Goal: Task Accomplishment & Management: Manage account settings

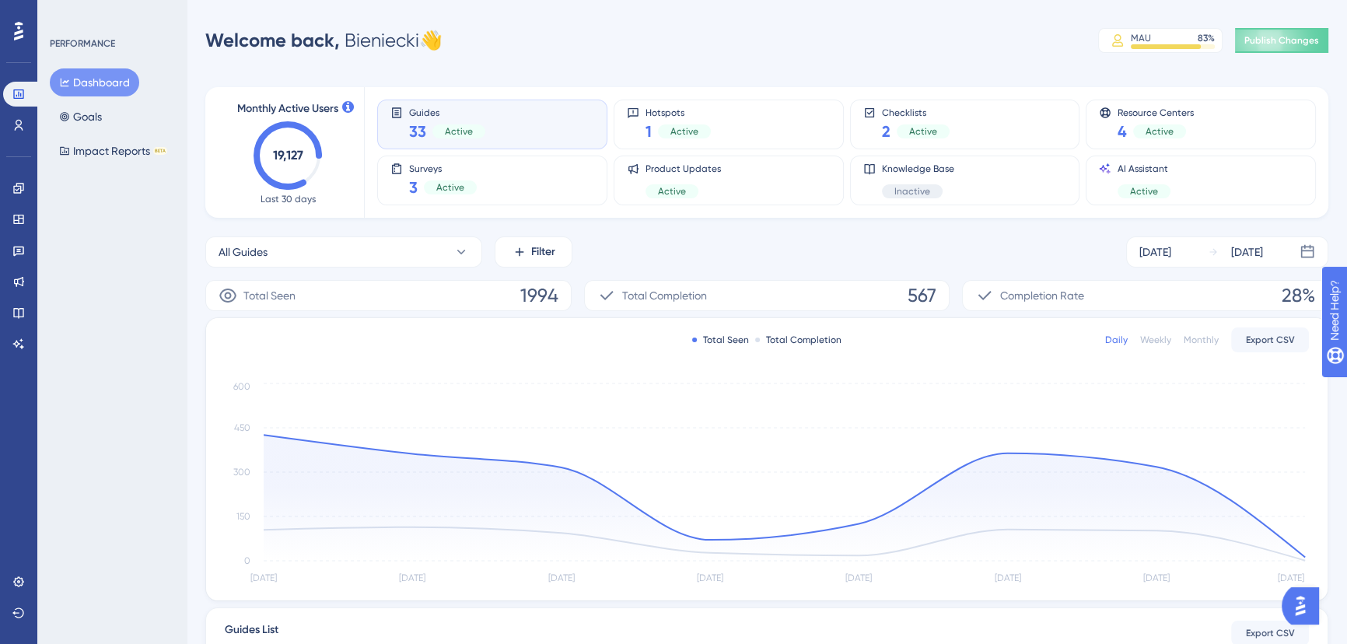
click at [36, 128] on div "Performance Users Engagement Widgets Feedback Product Updates Knowledge Base AI…" at bounding box center [18, 322] width 37 height 644
click at [28, 128] on link at bounding box center [18, 125] width 31 height 25
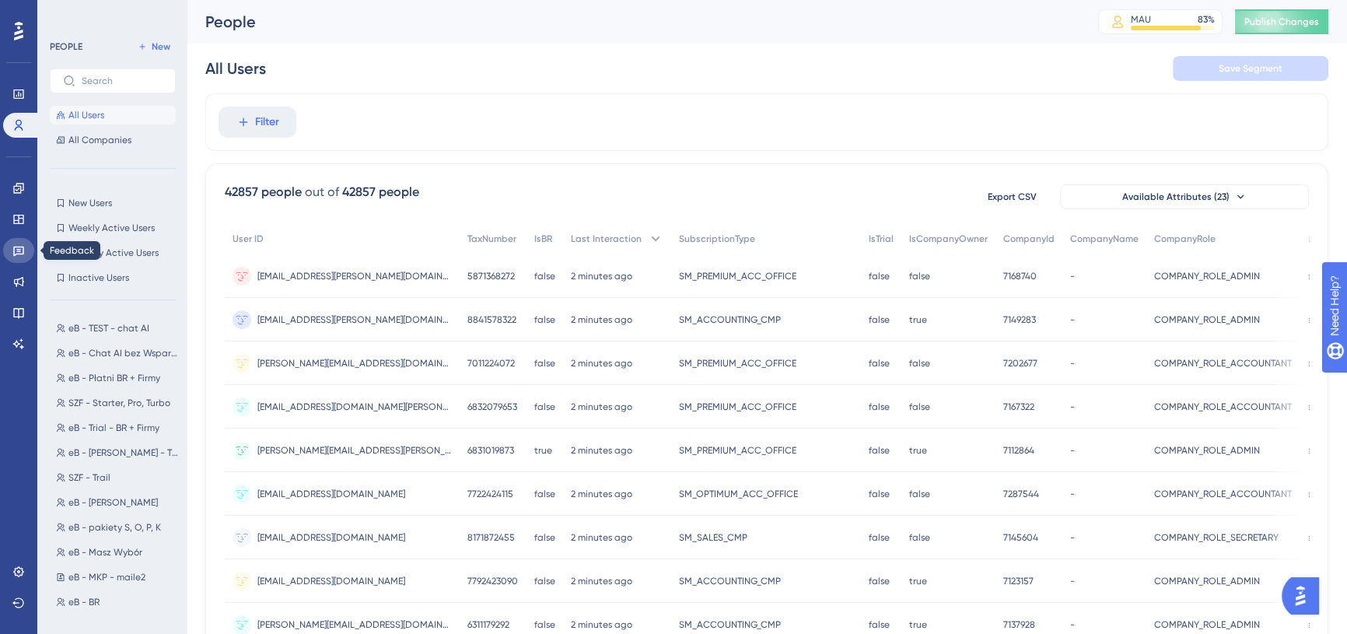
click at [16, 246] on icon at bounding box center [18, 250] width 12 height 12
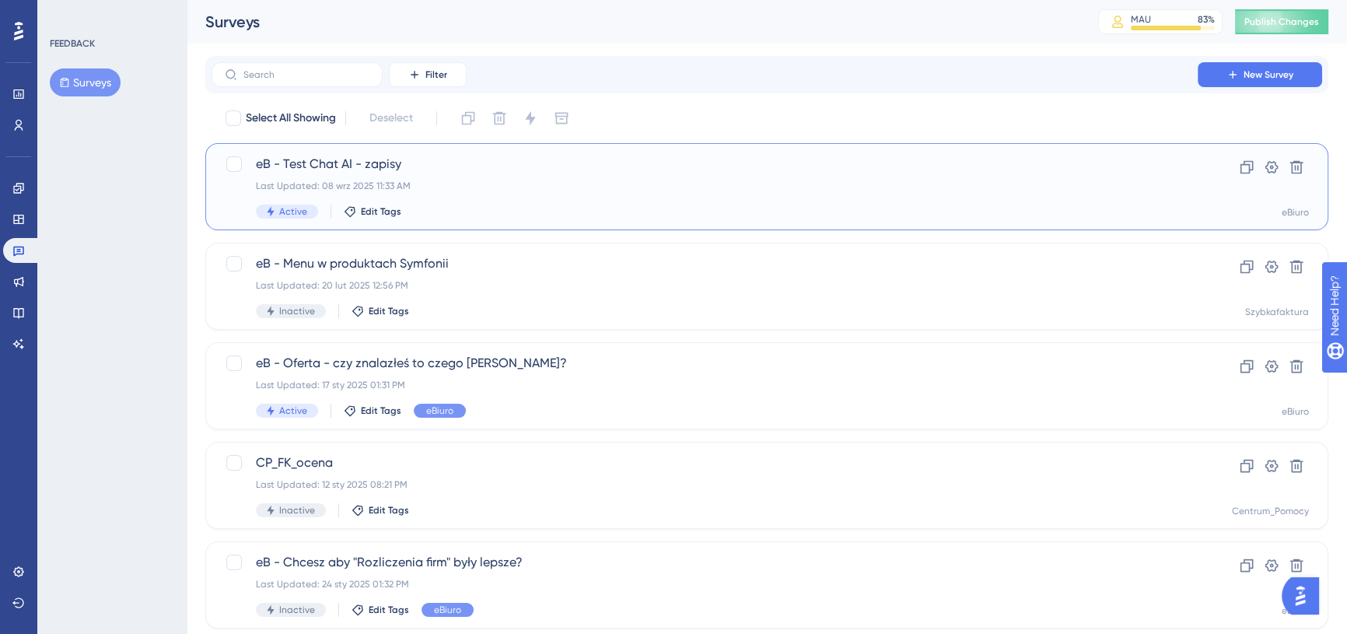
click at [566, 176] on div "eB - Test Chat AI - zapisy Last Updated: 08 wrz 2025 11:33 AM Active Edit Tags" at bounding box center [705, 187] width 898 height 64
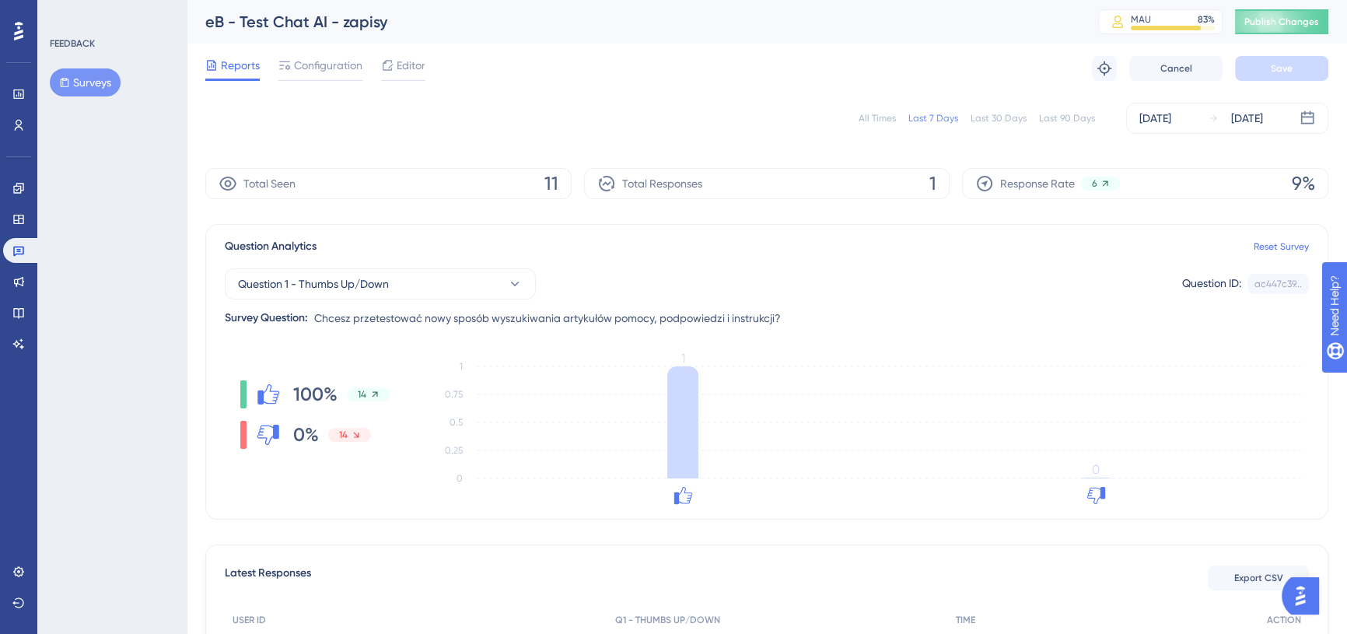
click at [881, 117] on div "All Times" at bounding box center [877, 118] width 37 height 12
click at [521, 289] on icon at bounding box center [515, 284] width 16 height 16
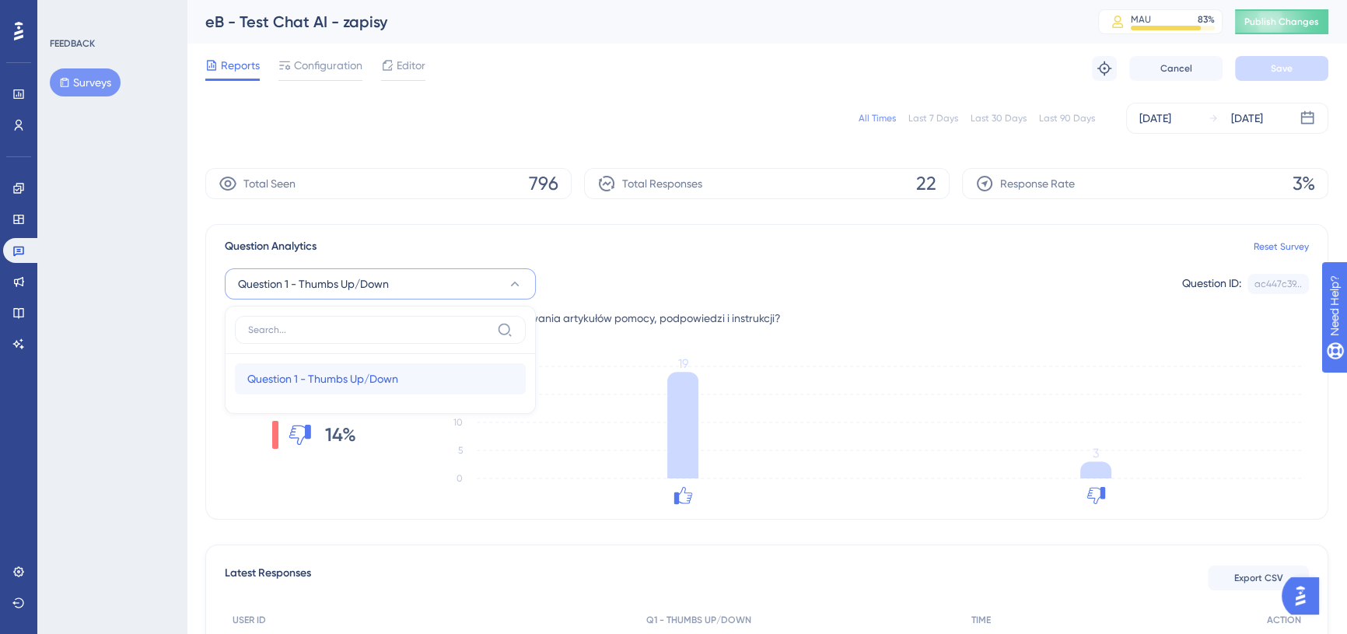
click at [379, 380] on span "Question 1 - Thumbs Up/Down" at bounding box center [322, 378] width 151 height 19
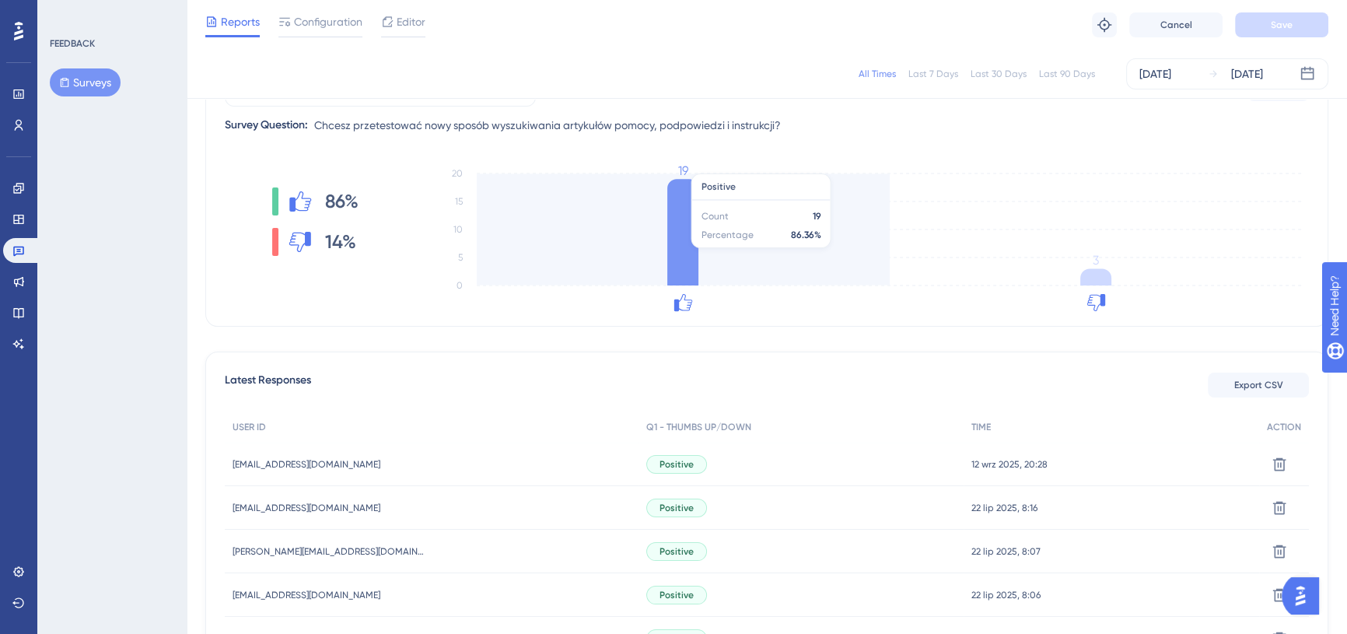
scroll to position [212, 0]
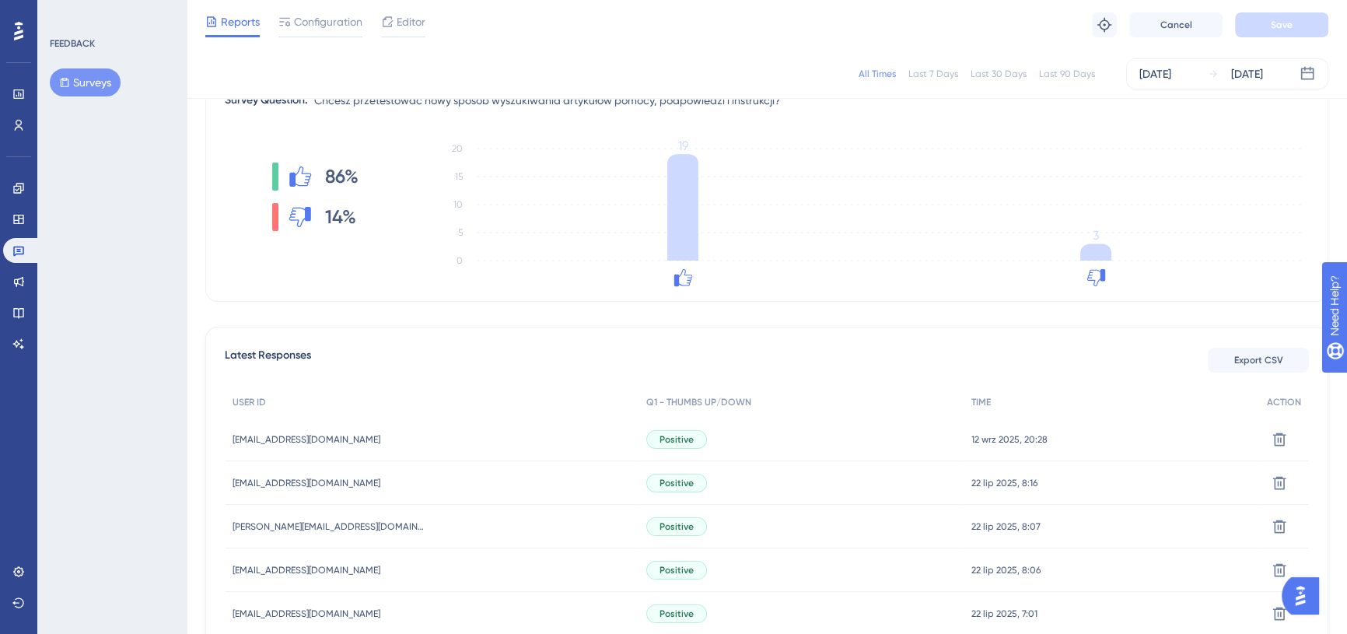
click at [687, 277] on icon at bounding box center [685, 277] width 12 height 15
click at [1097, 282] on icon at bounding box center [1096, 277] width 19 height 17
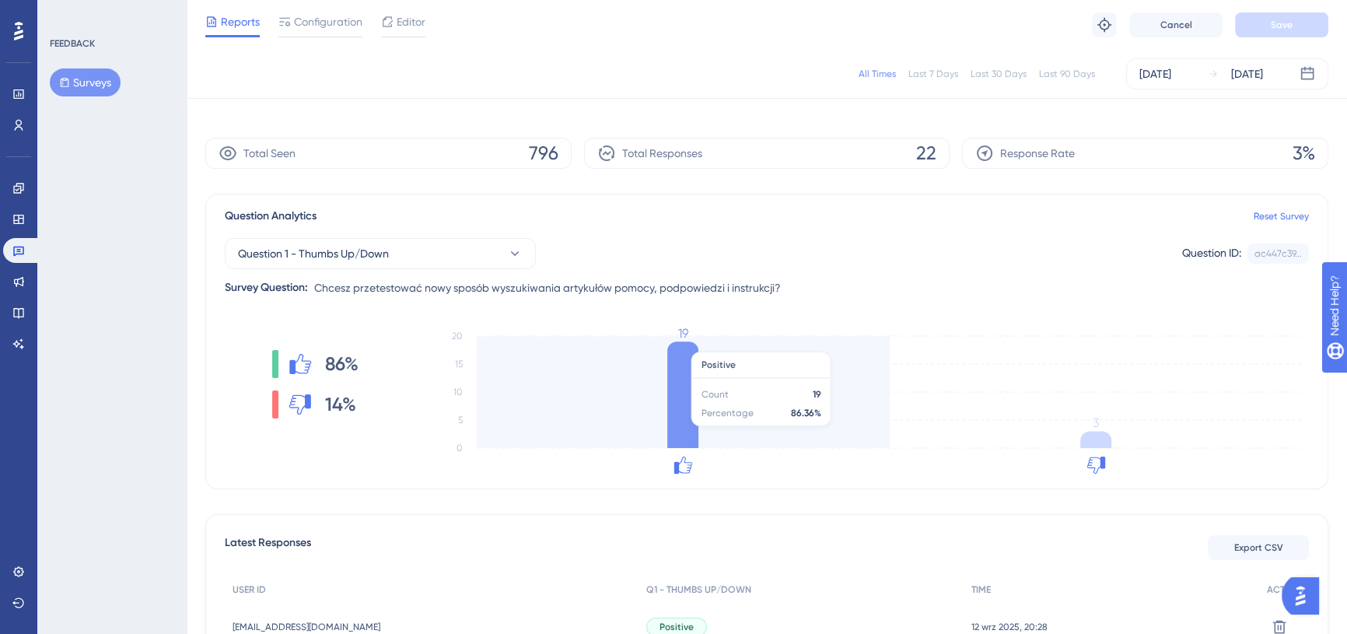
scroll to position [0, 0]
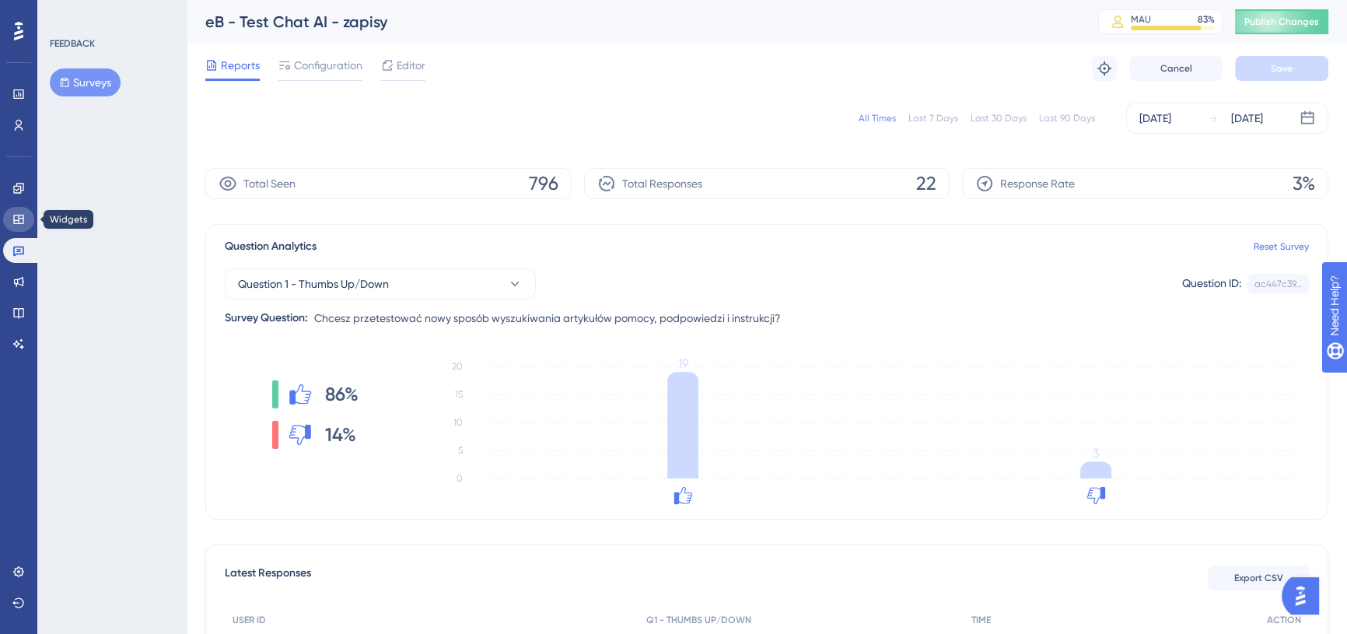
click at [26, 207] on link at bounding box center [18, 219] width 31 height 25
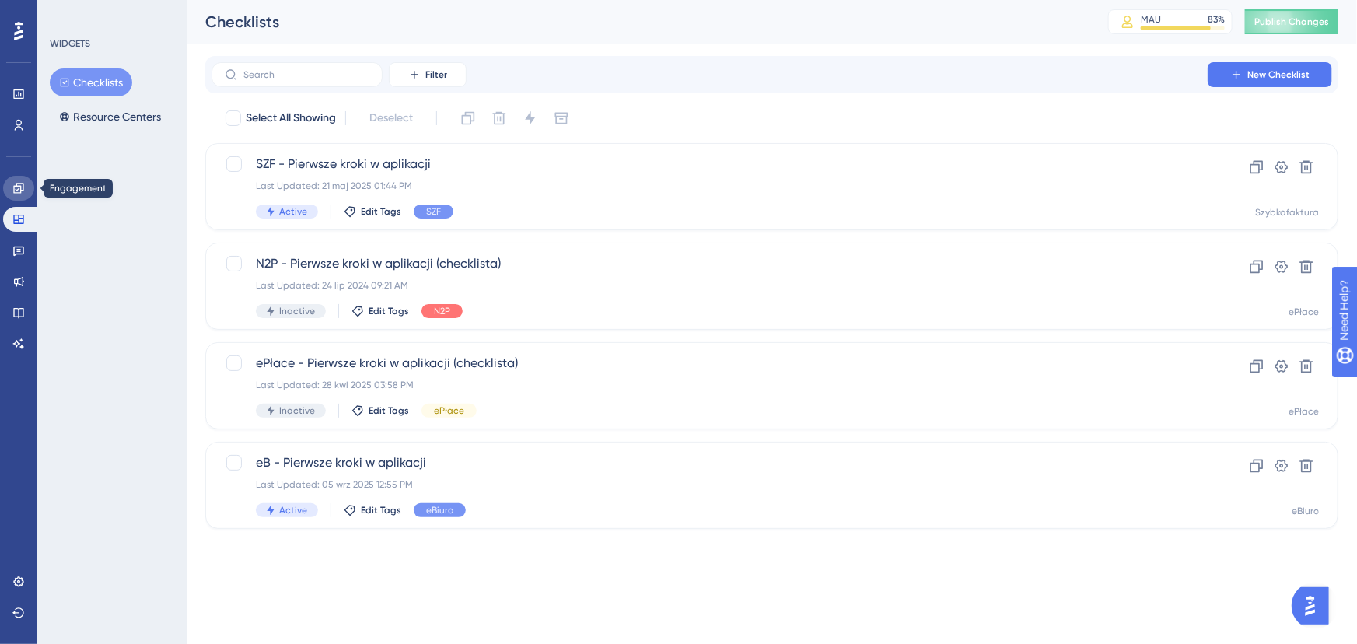
click at [23, 192] on icon at bounding box center [18, 188] width 12 height 12
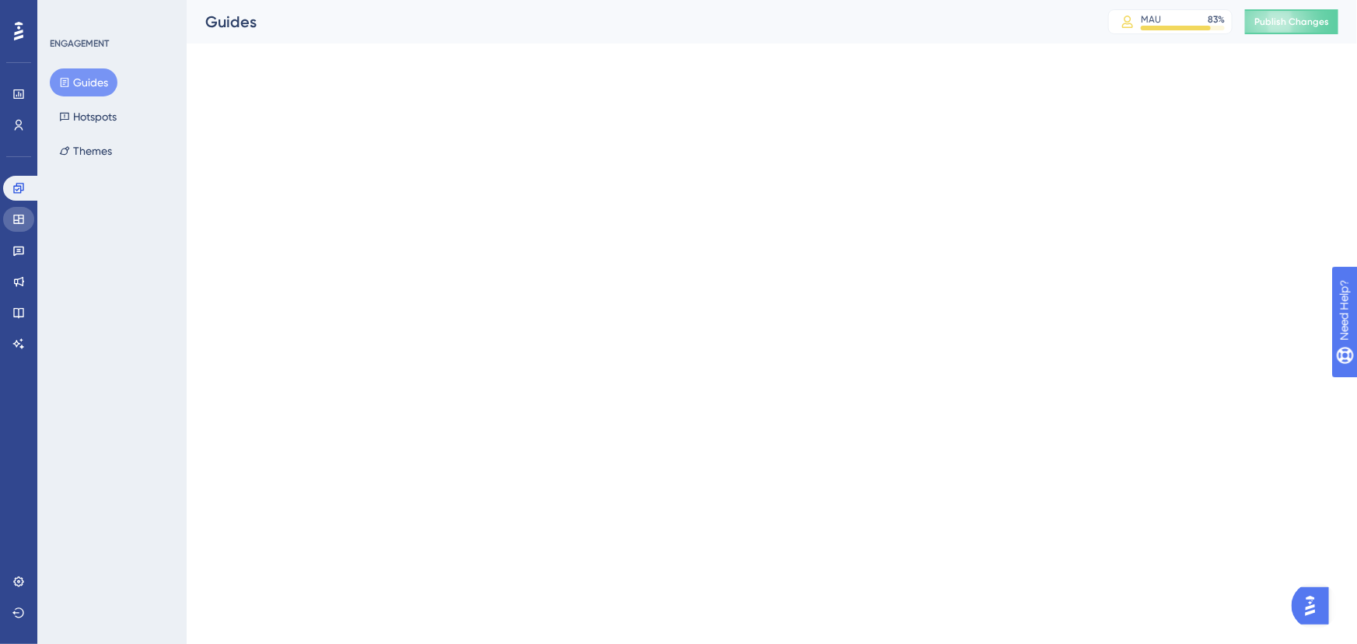
click at [16, 216] on icon at bounding box center [18, 219] width 12 height 12
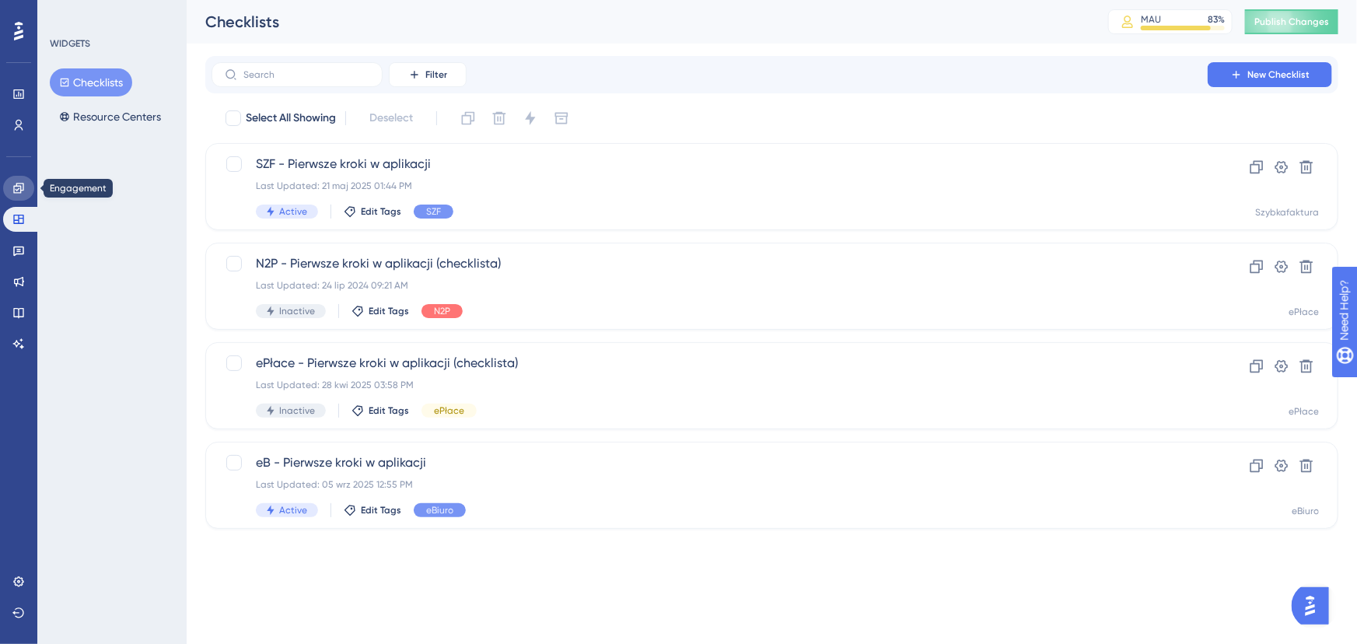
click at [12, 191] on icon at bounding box center [18, 188] width 12 height 12
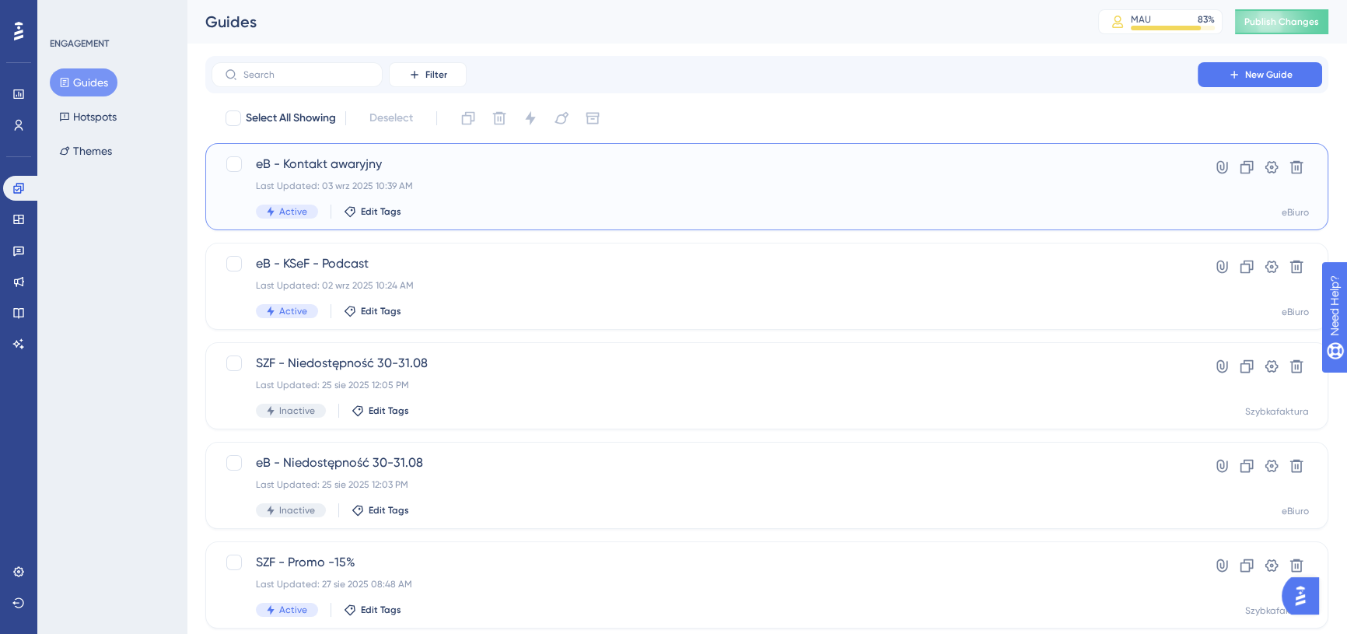
click at [506, 178] on div "eB - Kontakt awaryjny Last Updated: 03 wrz 2025 10:39 AM Active Edit Tags" at bounding box center [705, 187] width 898 height 64
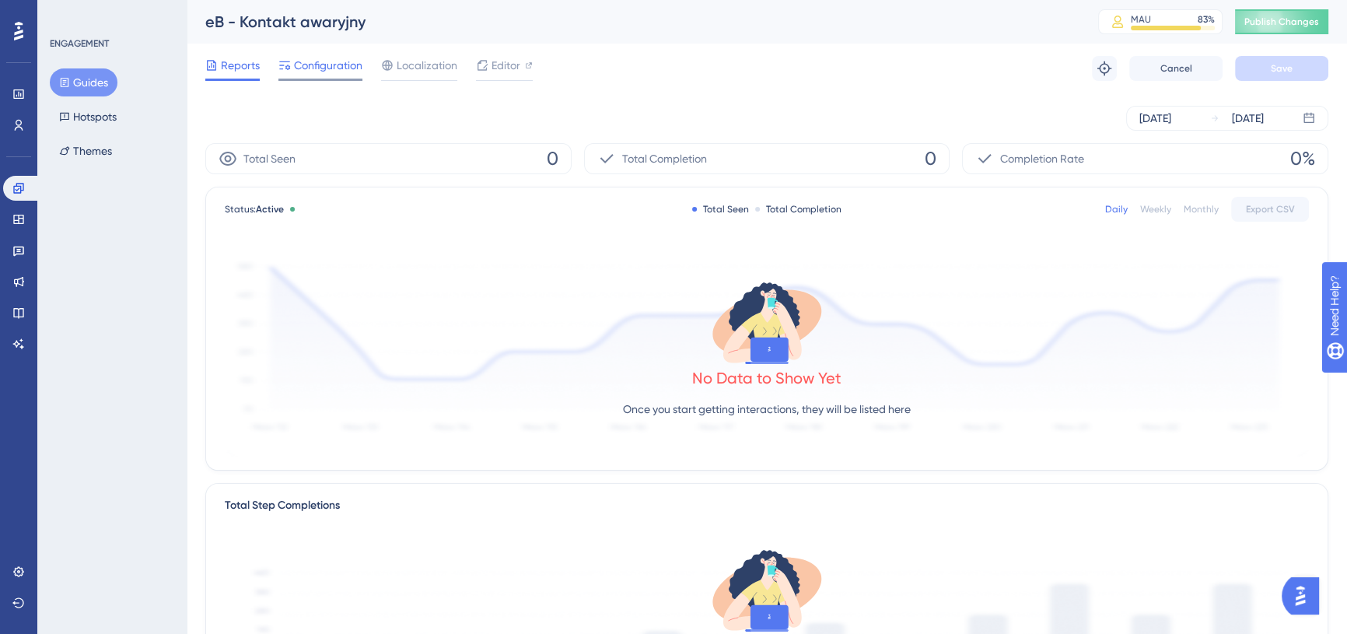
click at [304, 60] on span "Configuration" at bounding box center [328, 65] width 68 height 19
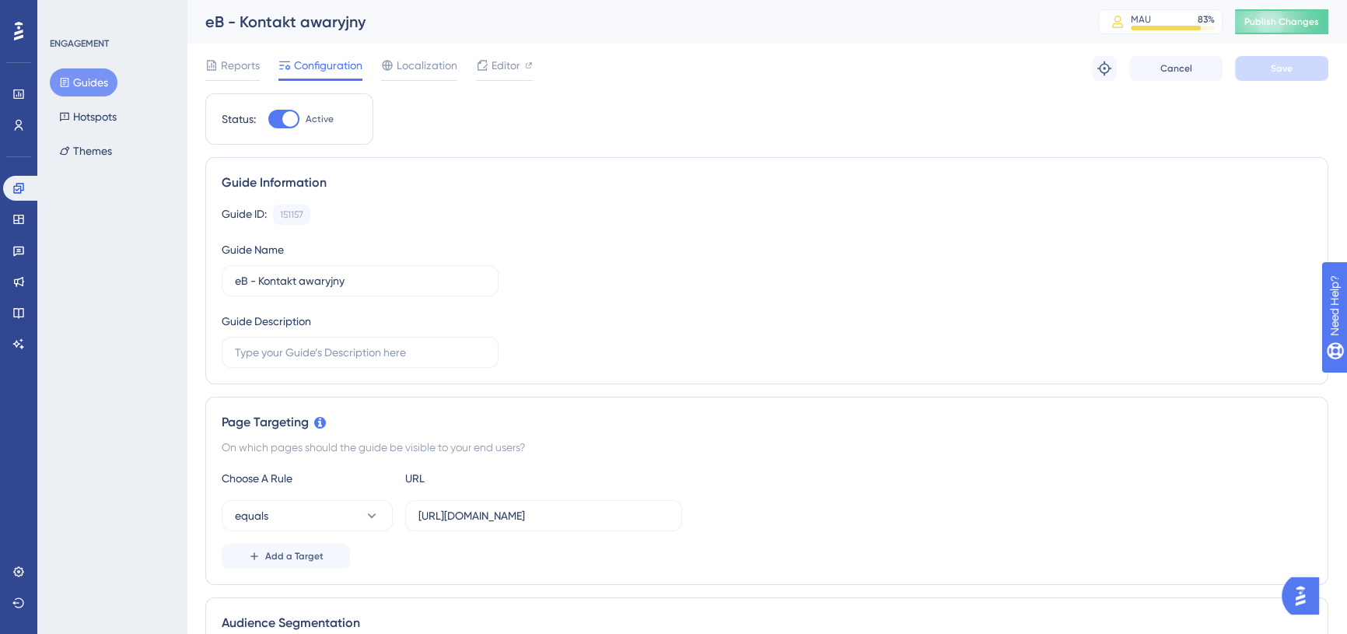
click at [286, 103] on div "Status: Active" at bounding box center [289, 118] width 168 height 51
click at [286, 114] on div at bounding box center [290, 119] width 16 height 16
click at [268, 119] on input "Active" at bounding box center [268, 119] width 1 height 1
checkbox input "false"
click at [1294, 71] on button "Save" at bounding box center [1281, 68] width 93 height 25
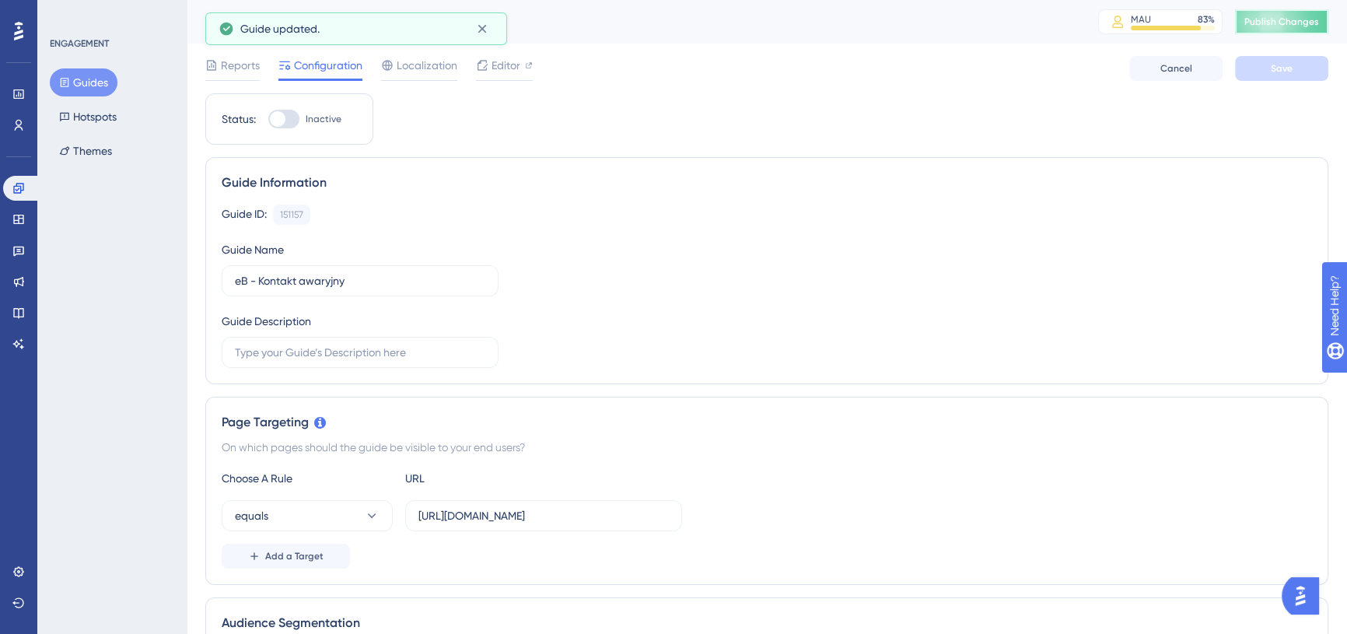
click at [1284, 26] on button "Publish Changes" at bounding box center [1281, 21] width 93 height 25
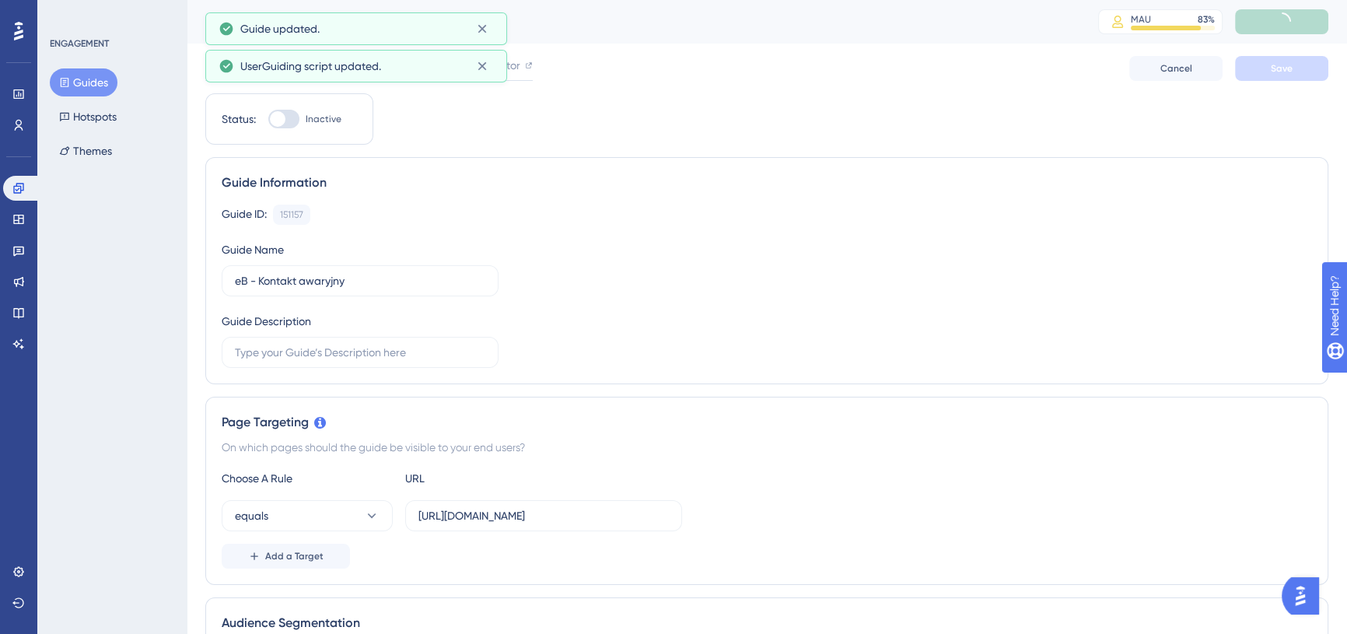
click at [70, 86] on button "Guides" at bounding box center [84, 82] width 68 height 28
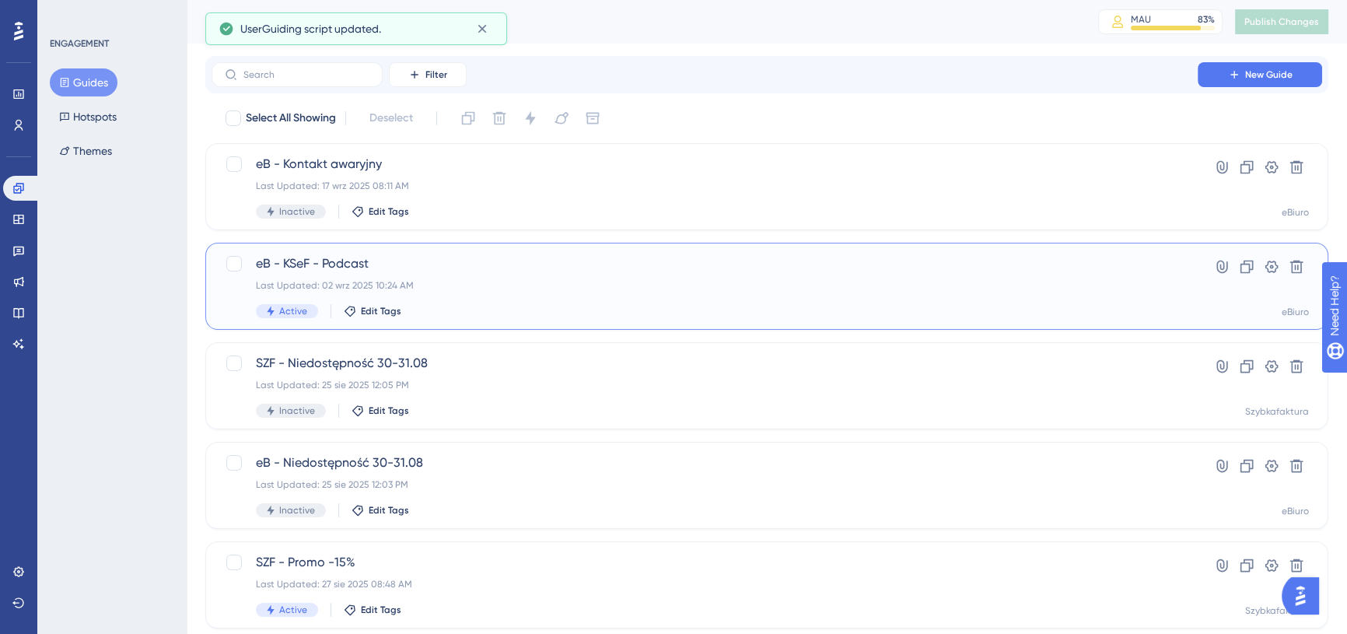
click at [482, 268] on span "eB - KSeF - Podcast" at bounding box center [705, 263] width 898 height 19
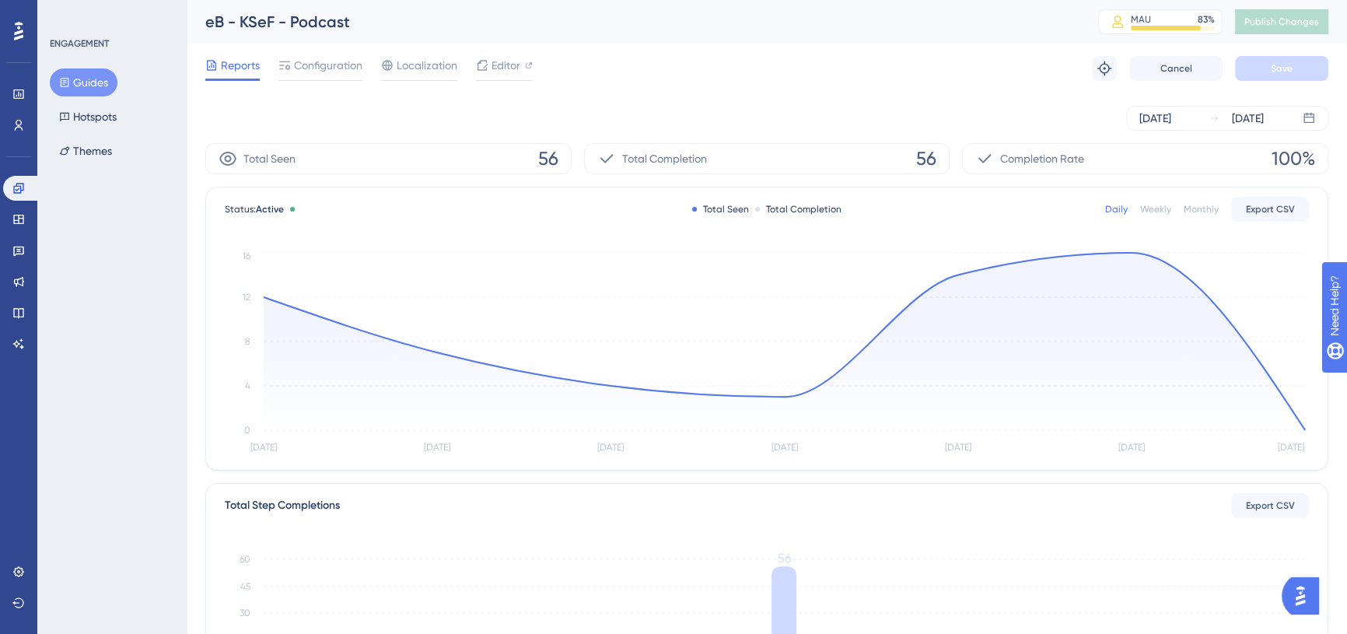
click at [92, 84] on button "Guides" at bounding box center [84, 82] width 68 height 28
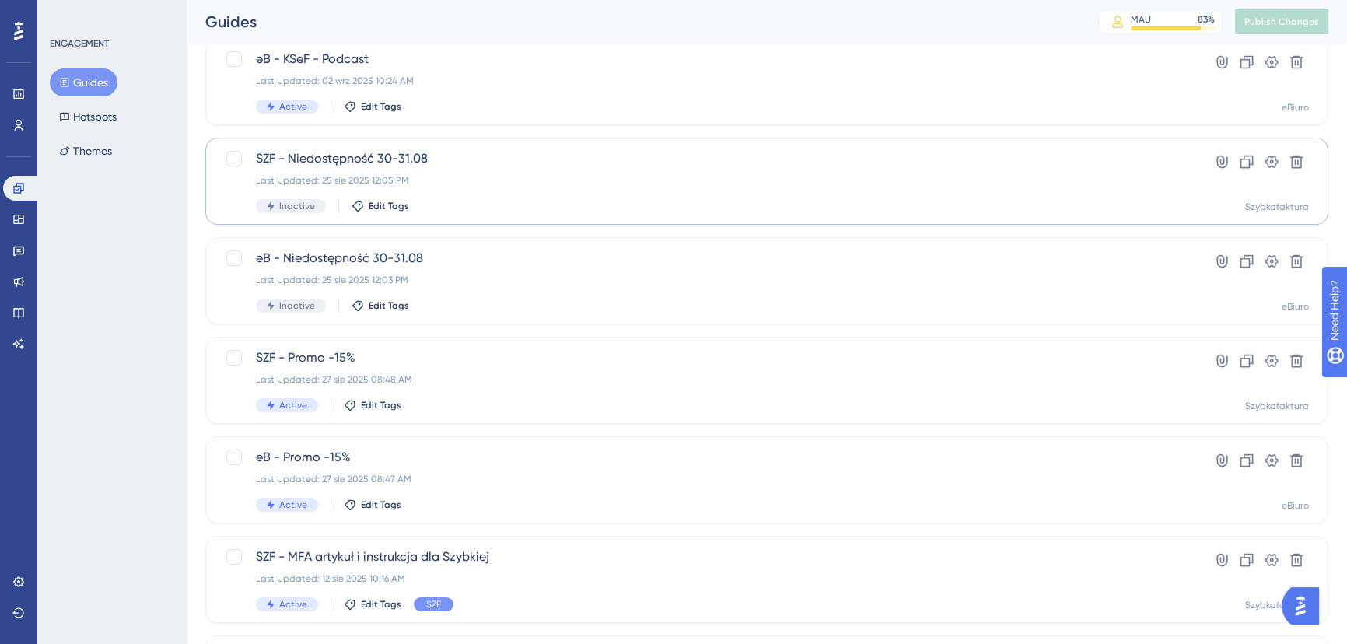
scroll to position [212, 0]
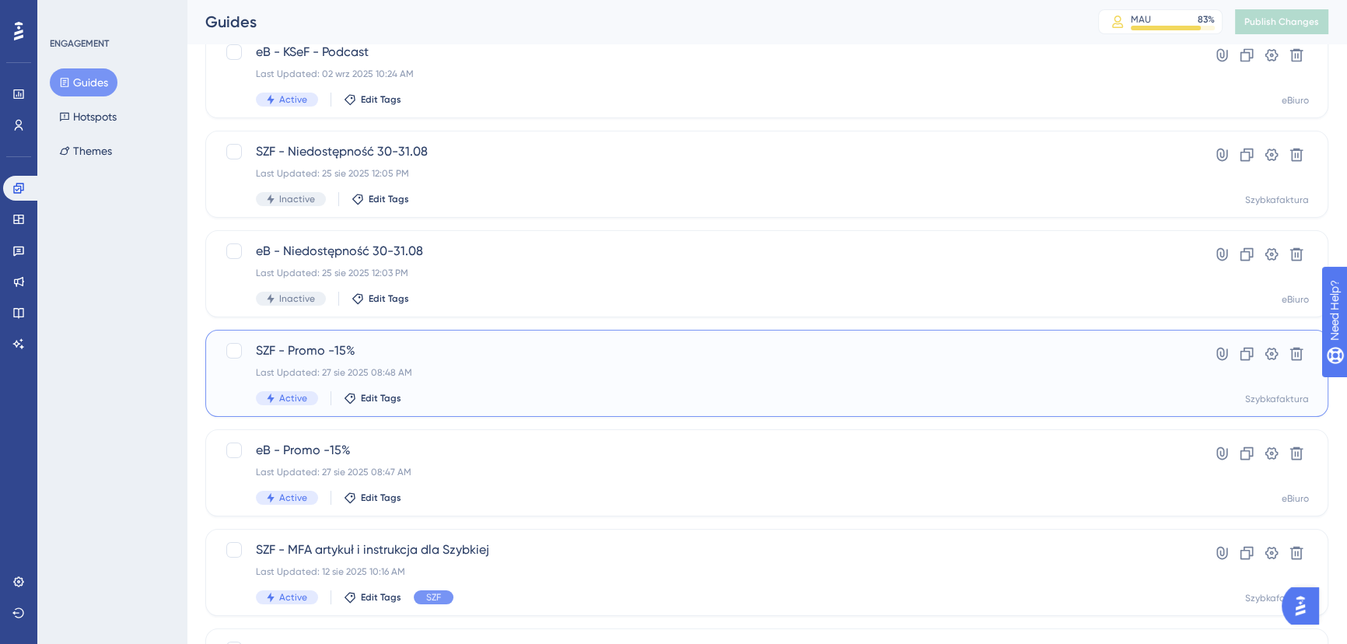
click at [481, 341] on span "SZF - Promo -15%" at bounding box center [705, 350] width 898 height 19
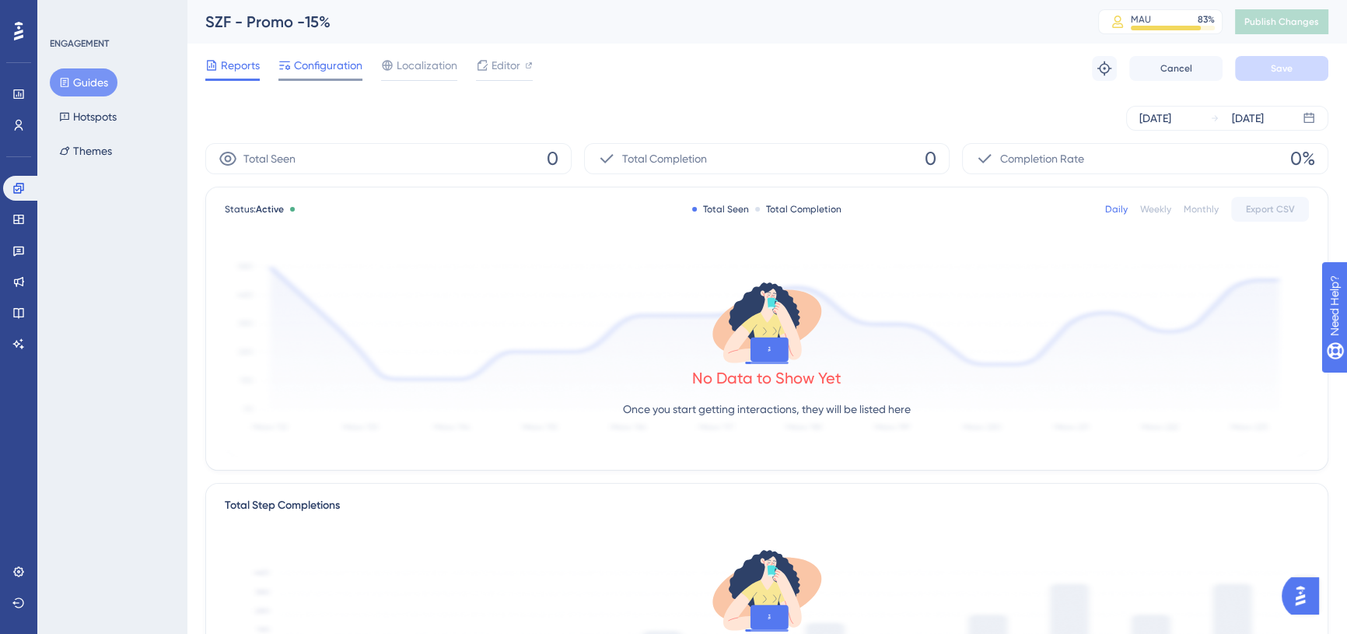
click at [320, 62] on span "Configuration" at bounding box center [328, 65] width 68 height 19
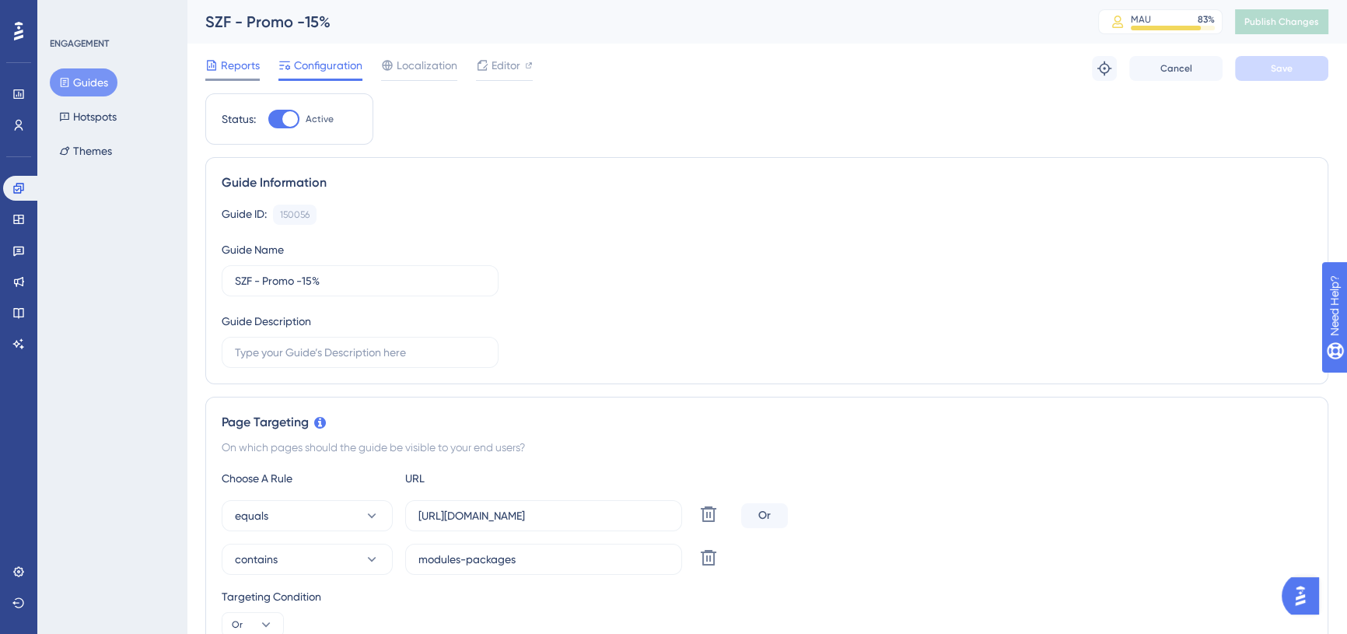
click at [247, 75] on div "Reports" at bounding box center [232, 68] width 54 height 25
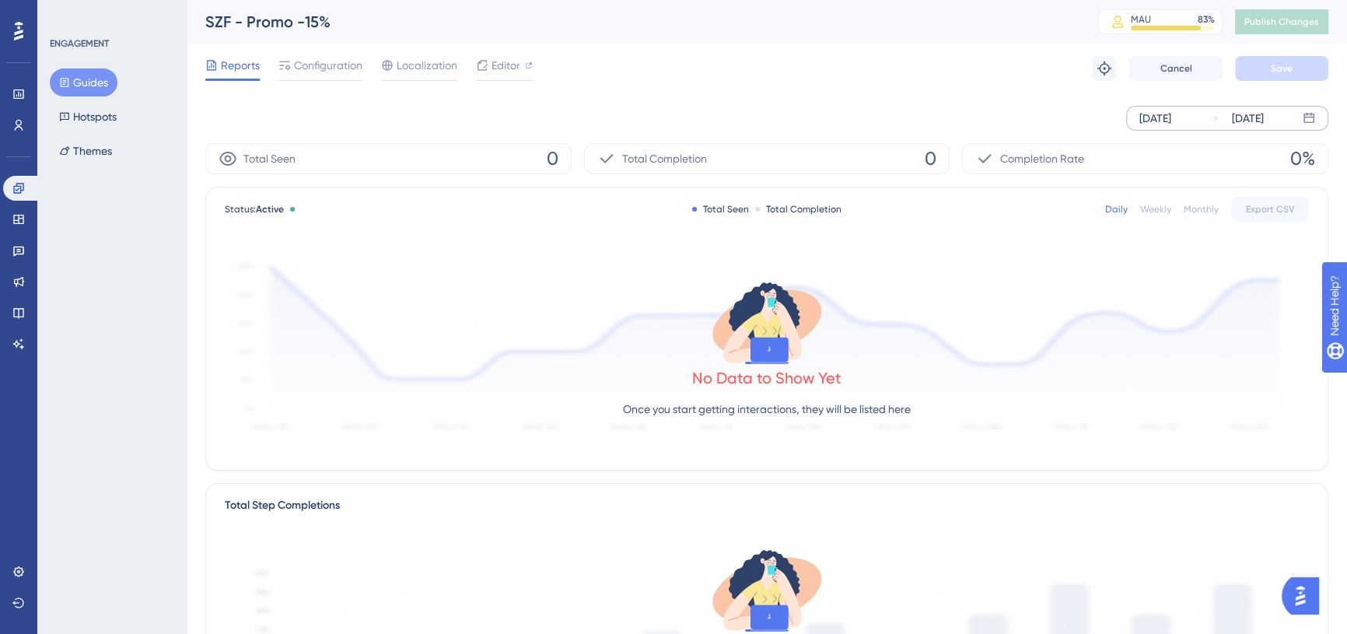
click at [1166, 121] on div "[DATE]" at bounding box center [1156, 118] width 32 height 19
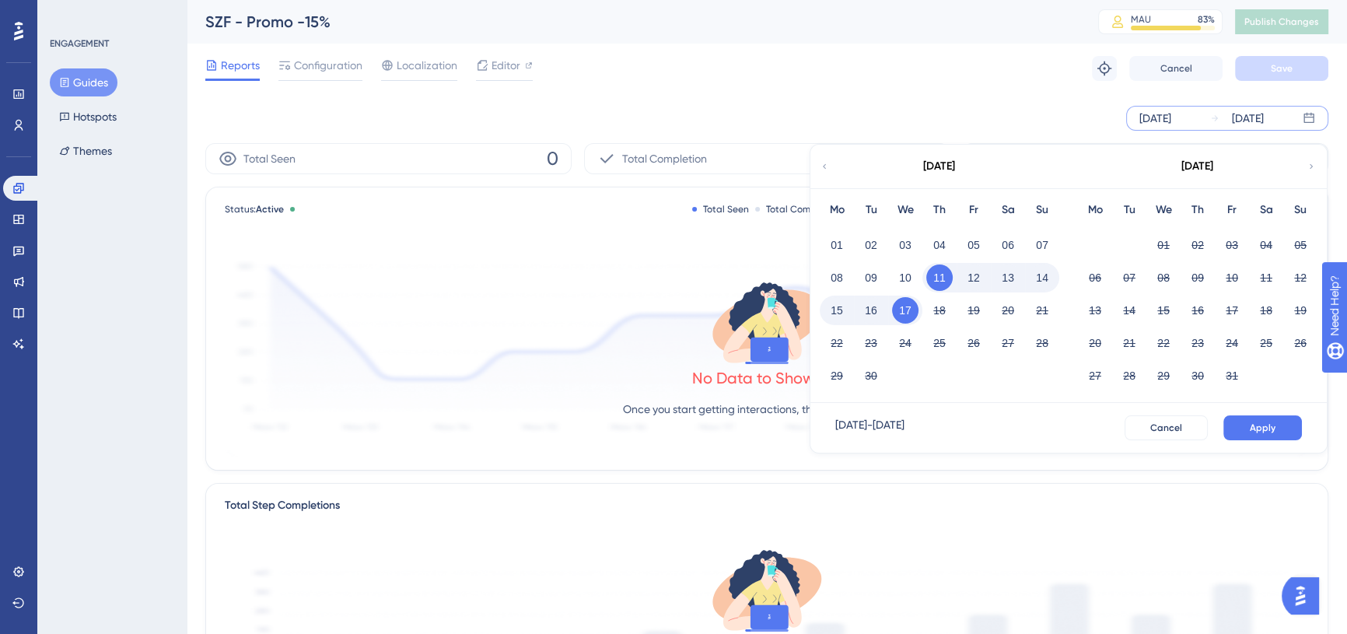
click at [1078, 93] on div "[DATE] [DATE] [DATE] Mo Tu We Th Fr Sa Su 01 02 03 04 05 06 07 08 09 10 11 12 1…" at bounding box center [766, 118] width 1123 height 50
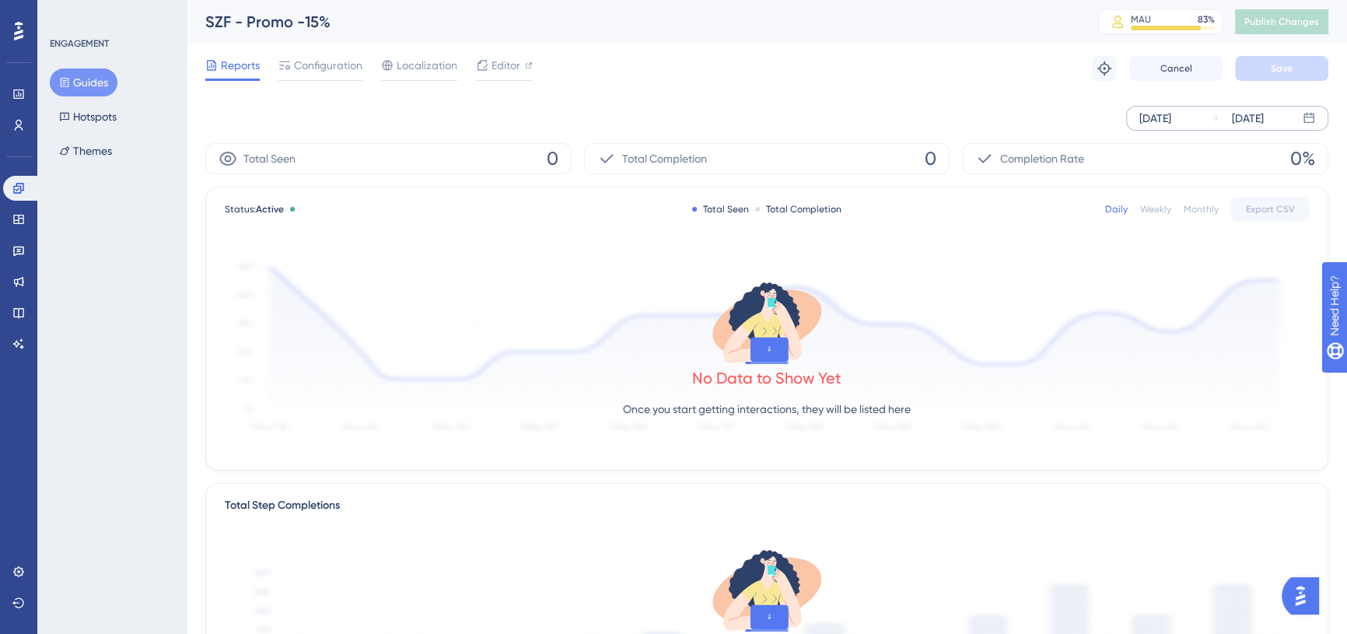
click at [1141, 110] on div "[DATE]" at bounding box center [1156, 118] width 32 height 19
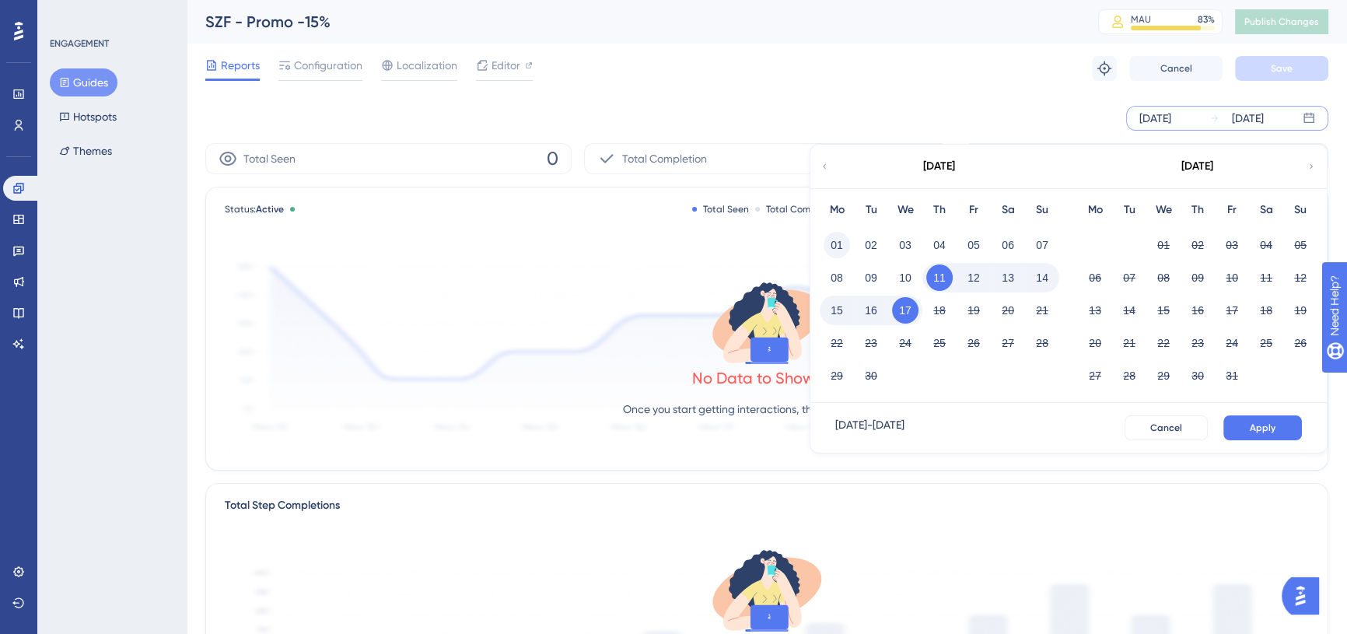
click at [840, 242] on button "01" at bounding box center [837, 245] width 26 height 26
click at [828, 165] on icon at bounding box center [824, 166] width 9 height 14
click at [1306, 167] on div "[DATE]" at bounding box center [1197, 167] width 257 height 44
click at [1315, 166] on icon at bounding box center [1311, 166] width 9 height 14
click at [1252, 442] on div "[DATE] - [DATE] Cancel Apply" at bounding box center [1069, 428] width 516 height 50
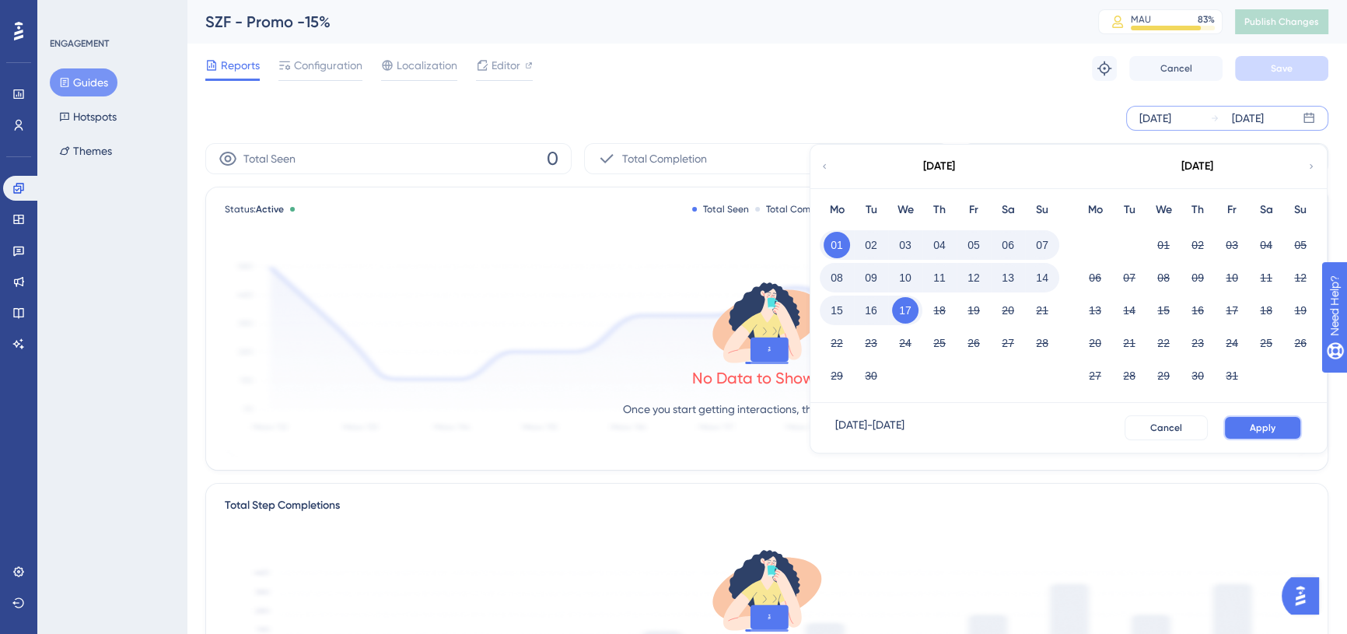
click at [1259, 428] on span "Apply" at bounding box center [1263, 428] width 26 height 12
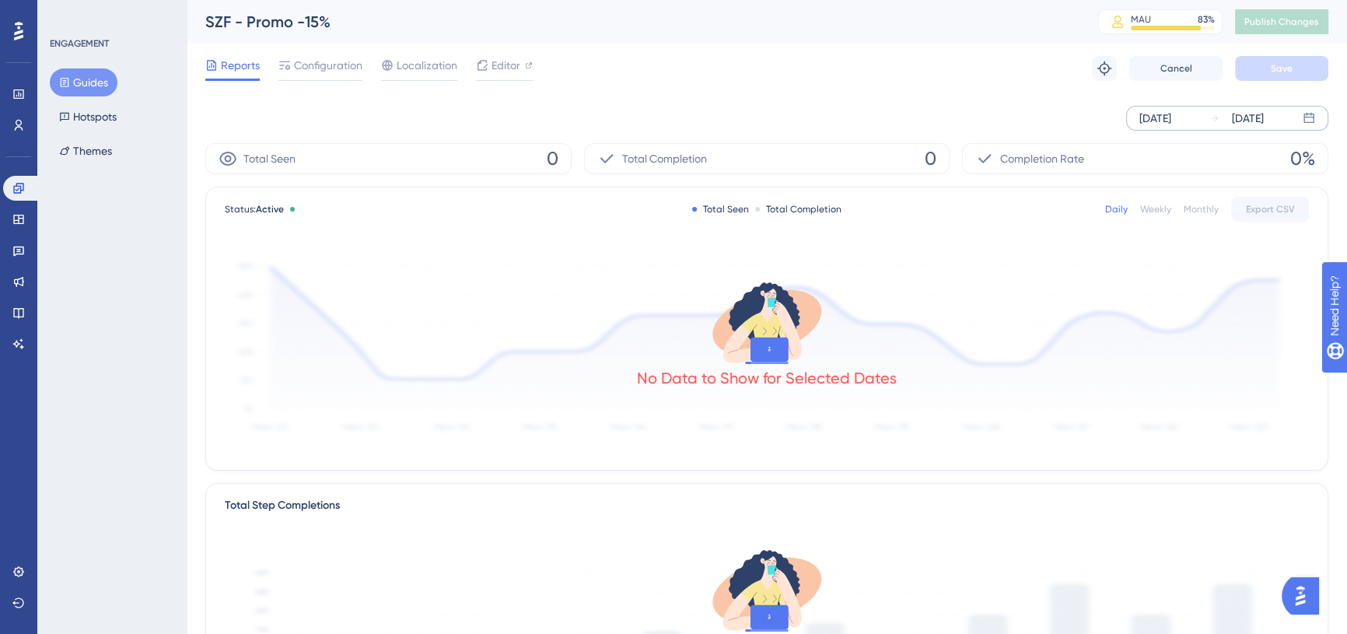
click at [1185, 130] on div "[DATE] [DATE]" at bounding box center [1227, 118] width 202 height 25
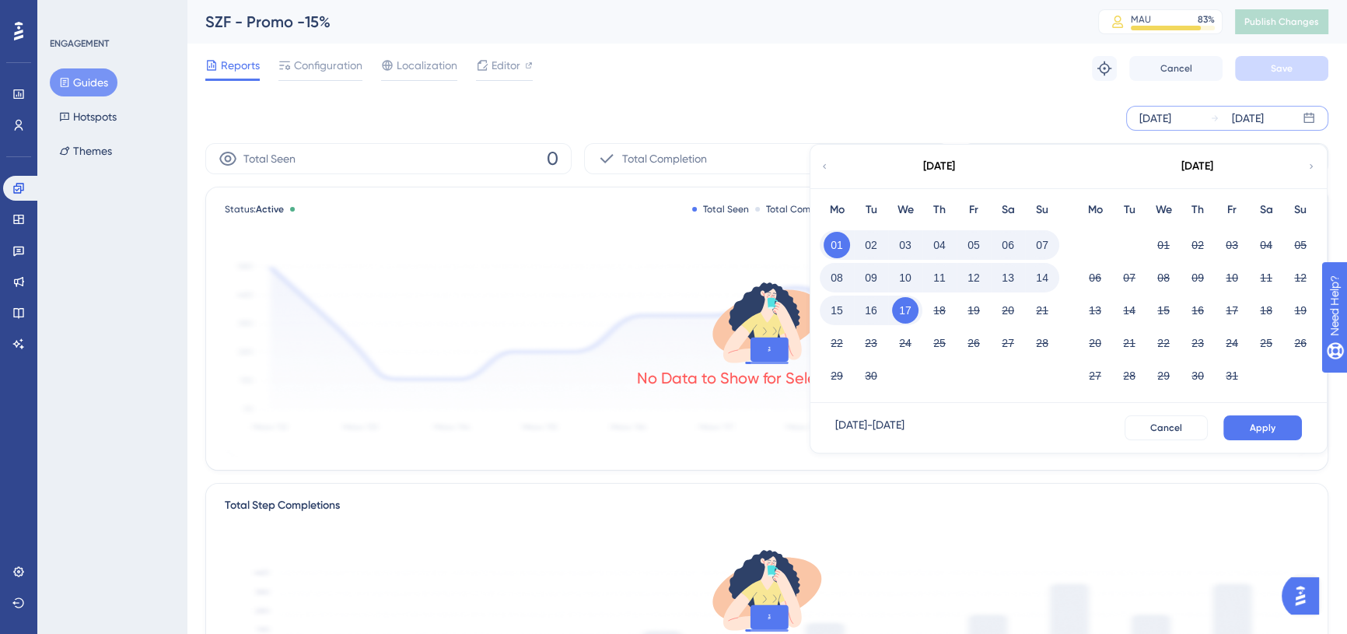
click at [829, 165] on div "[DATE]" at bounding box center [939, 167] width 257 height 44
click at [821, 167] on icon at bounding box center [824, 166] width 9 height 14
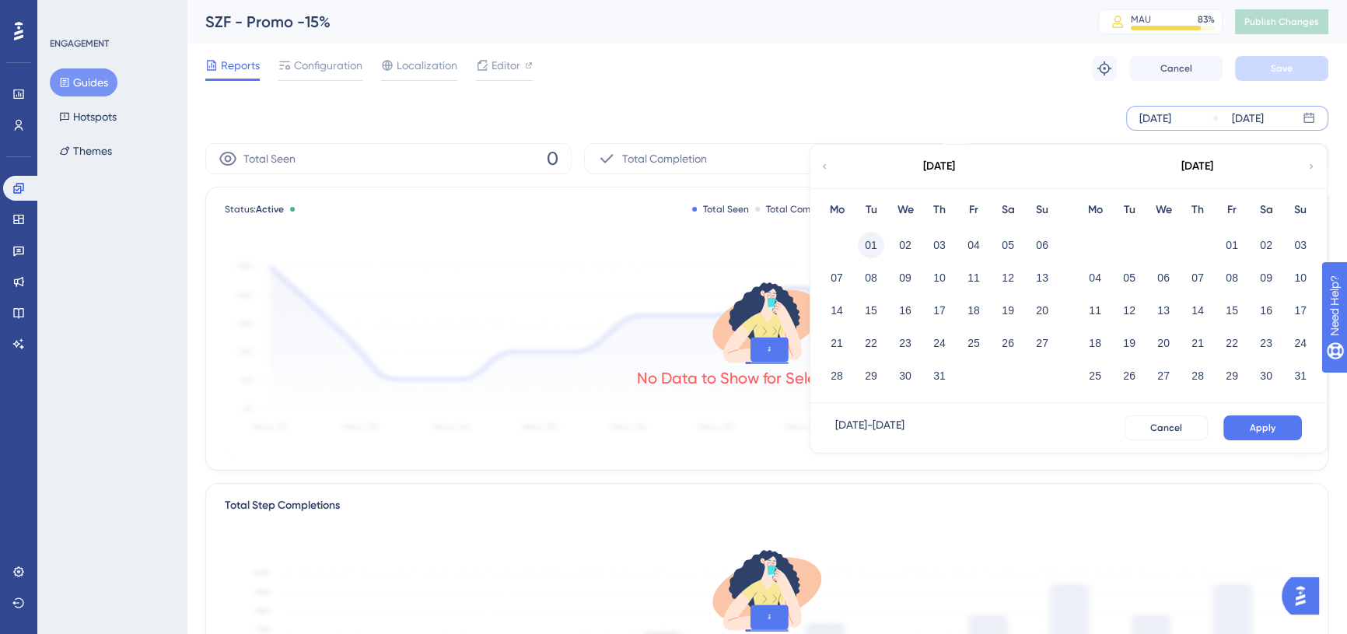
click at [870, 242] on button "01" at bounding box center [871, 245] width 26 height 26
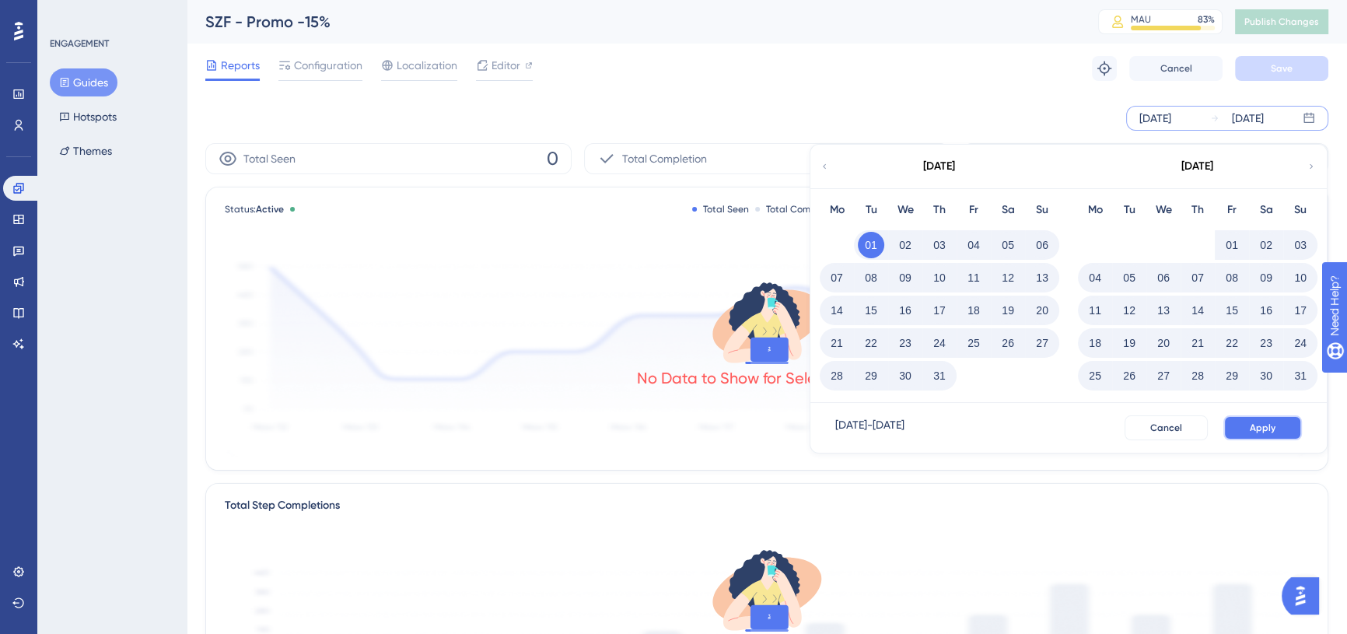
click at [1241, 436] on button "Apply" at bounding box center [1263, 427] width 79 height 25
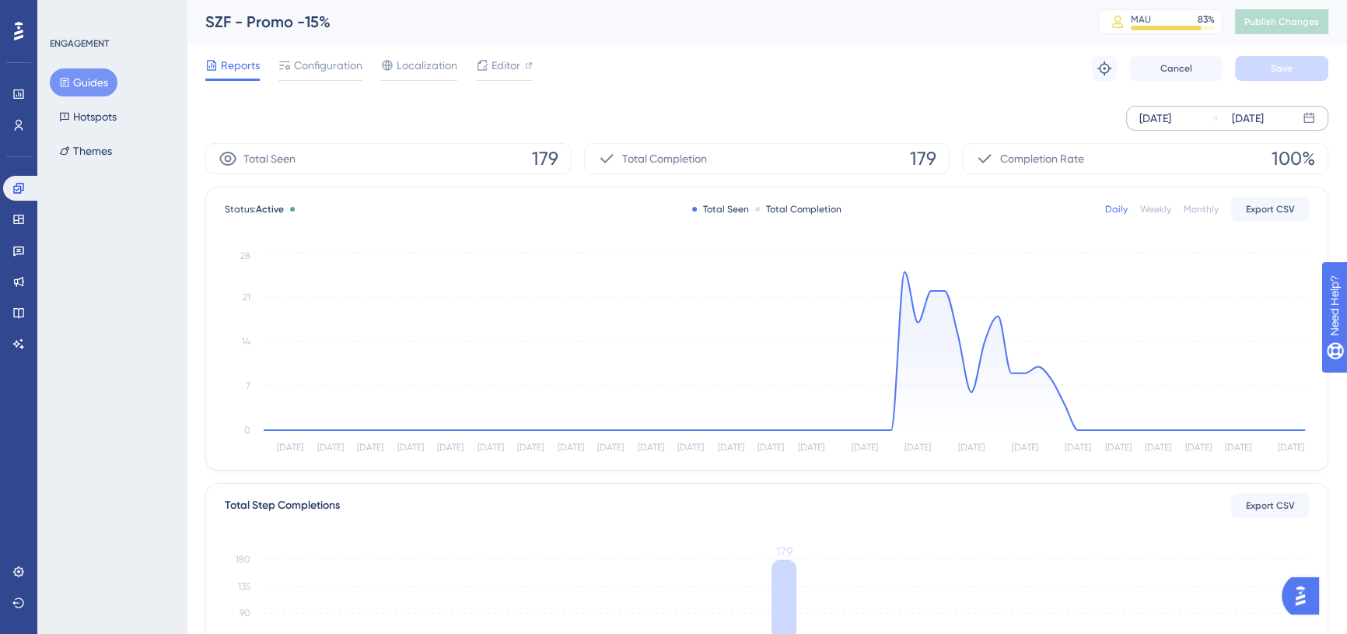
click at [844, 33] on div "SZF - Promo -15% MAU 83 % Click to see add-on and upgrade options Publish Chang…" at bounding box center [767, 22] width 1161 height 44
click at [630, 22] on div "SZF - Promo -15%" at bounding box center [632, 22] width 854 height 22
click at [721, 54] on div "Reports Configuration Localization Editor Troubleshoot Cancel Save" at bounding box center [766, 69] width 1123 height 50
click at [23, 219] on icon at bounding box center [18, 219] width 10 height 9
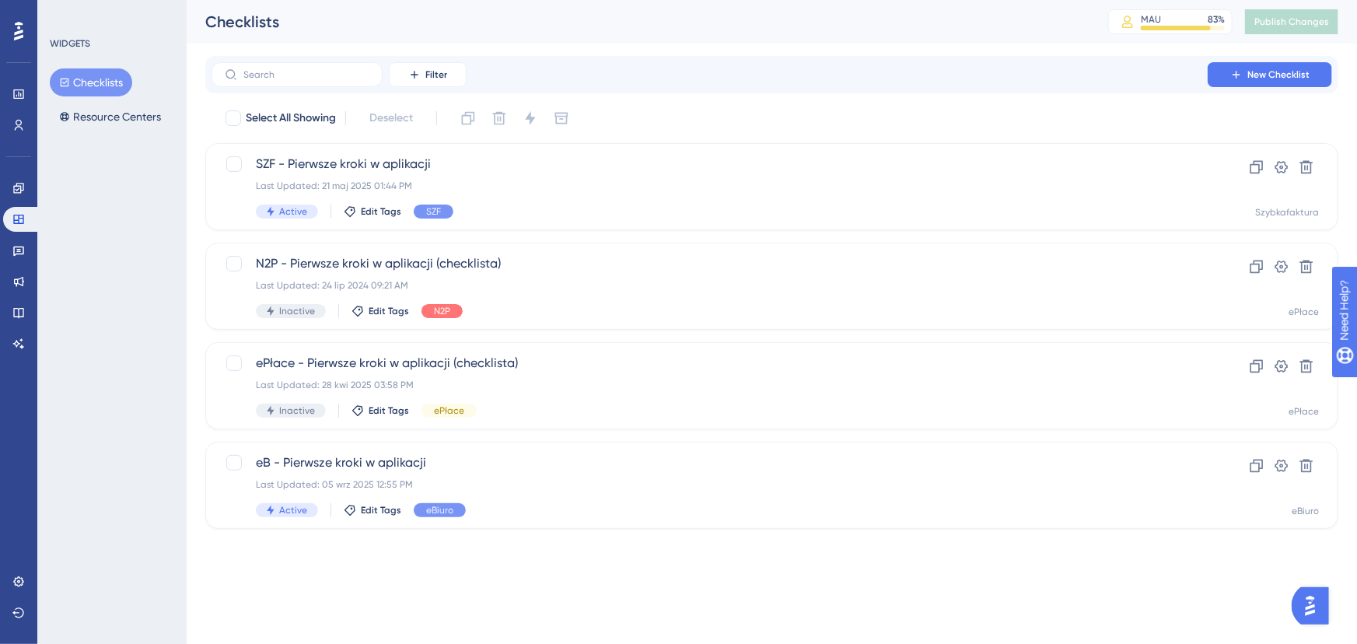
click at [128, 134] on div "WIDGETS Checklists Resource Centers" at bounding box center [111, 322] width 149 height 644
click at [138, 118] on button "Resource Centers" at bounding box center [110, 117] width 121 height 28
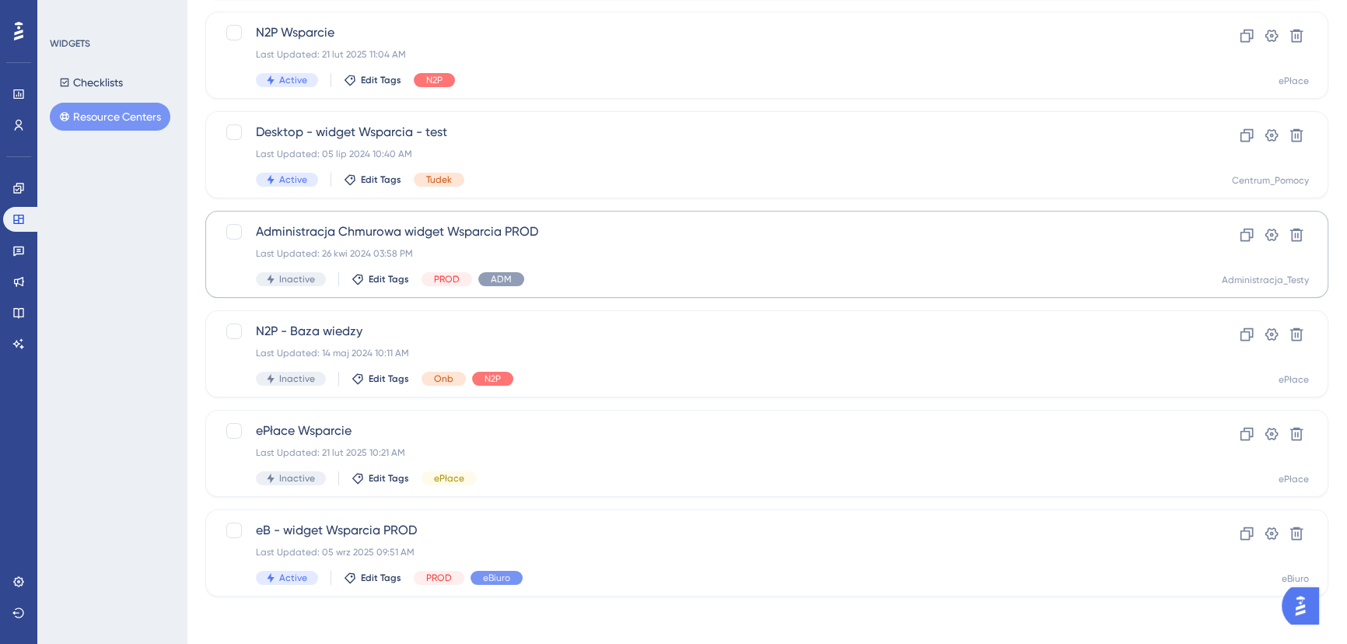
scroll to position [332, 0]
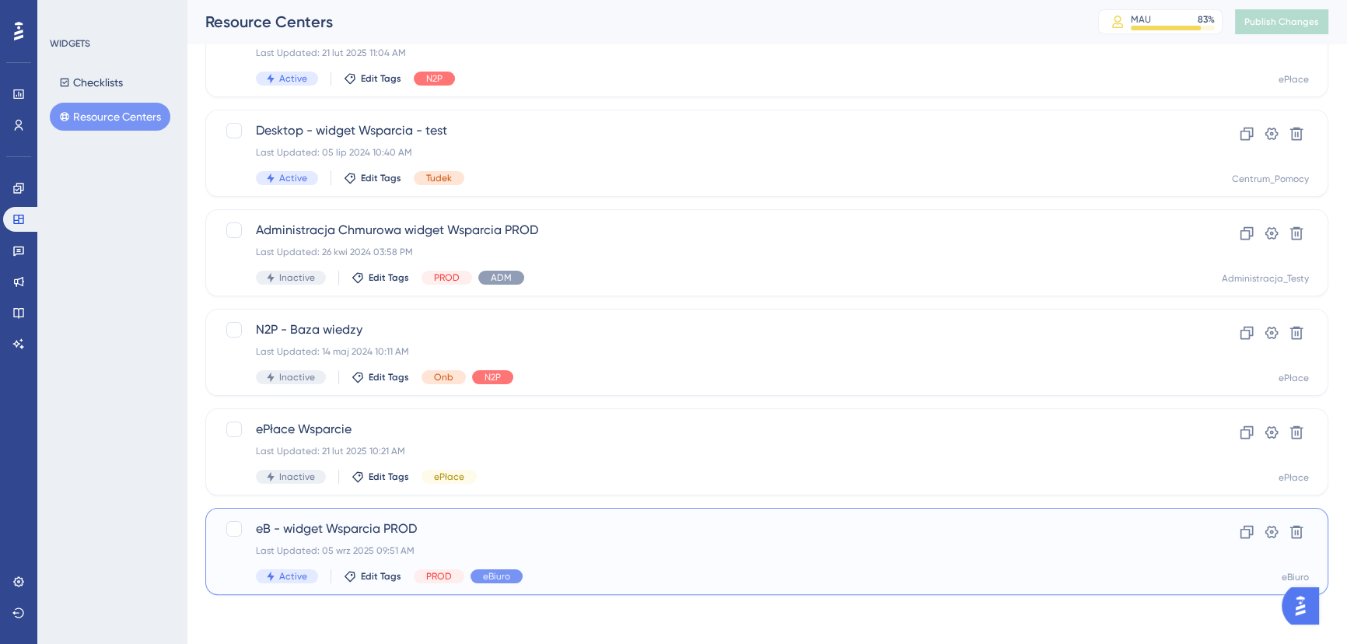
click at [614, 544] on div "Last Updated: 05 wrz 2025 09:51 AM" at bounding box center [705, 550] width 898 height 12
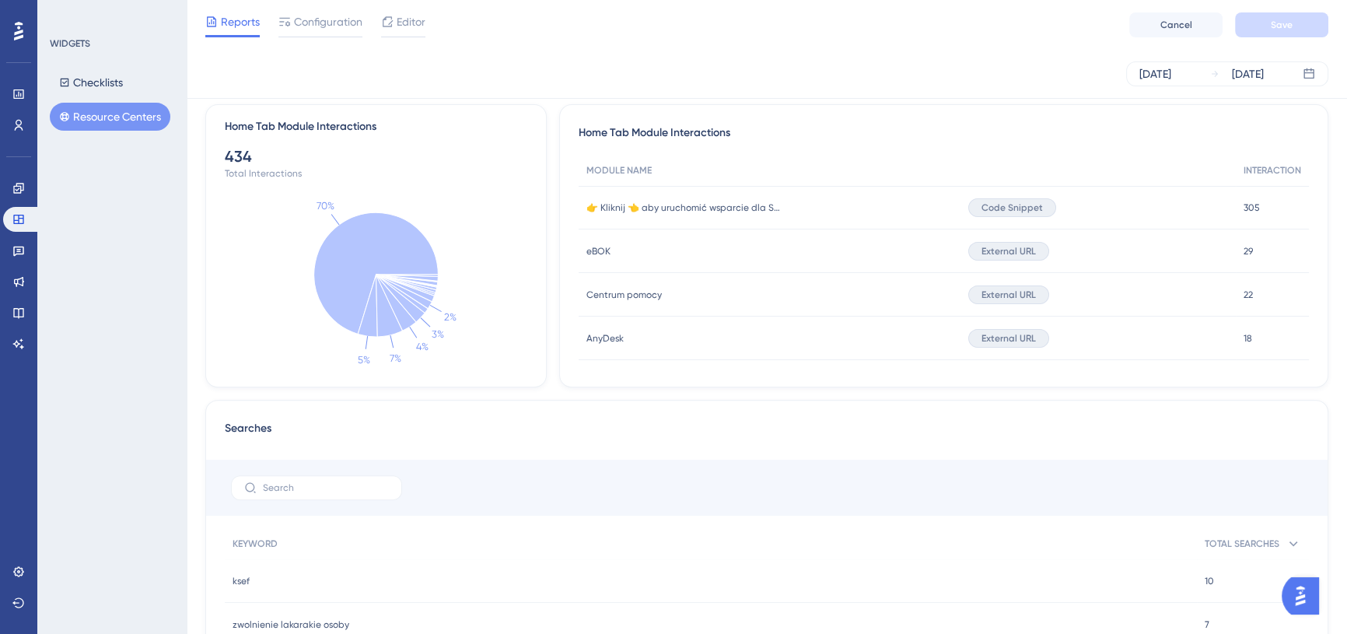
scroll to position [562, 0]
click at [1171, 74] on div "[DATE]" at bounding box center [1156, 74] width 32 height 19
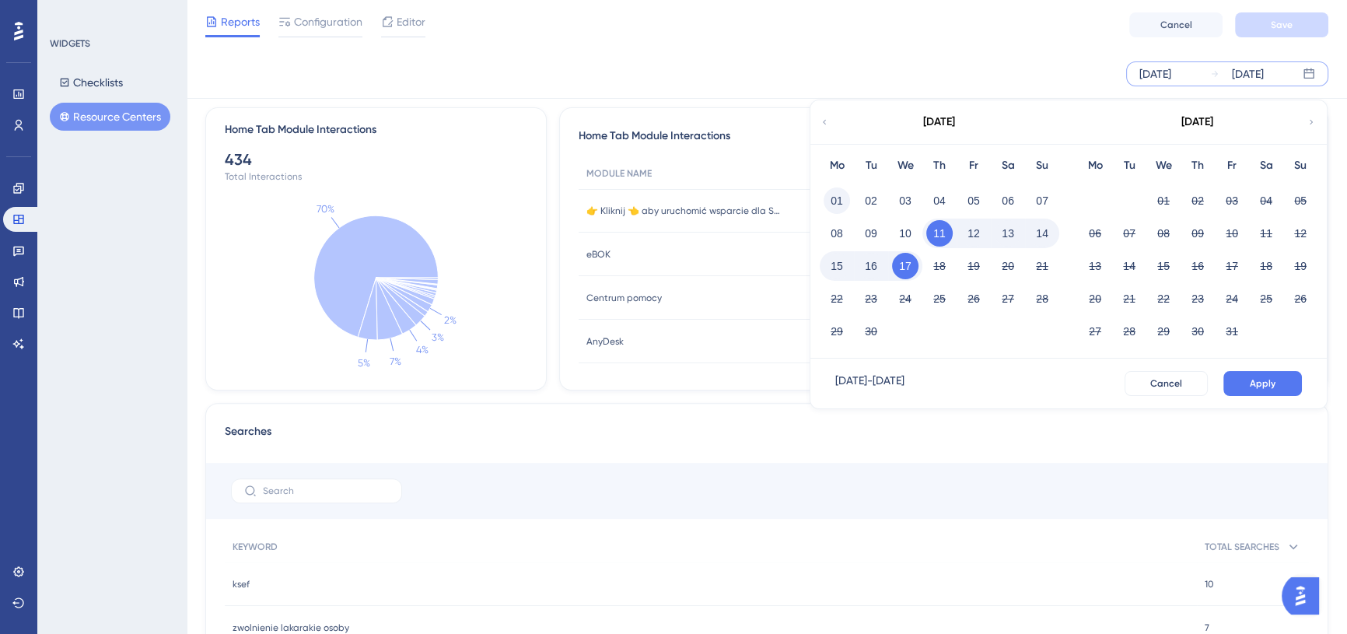
click at [835, 191] on button "01" at bounding box center [837, 200] width 26 height 26
click at [1252, 394] on button "Apply" at bounding box center [1263, 383] width 79 height 25
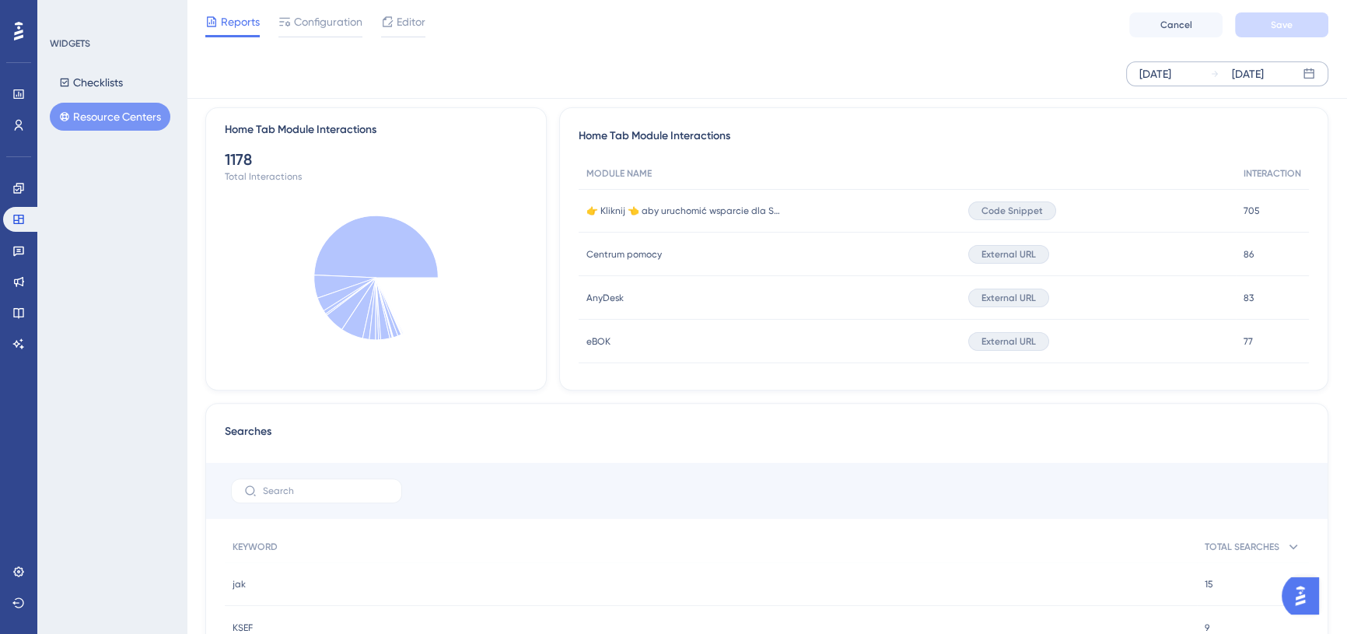
click at [1264, 72] on div "[DATE]" at bounding box center [1248, 74] width 32 height 19
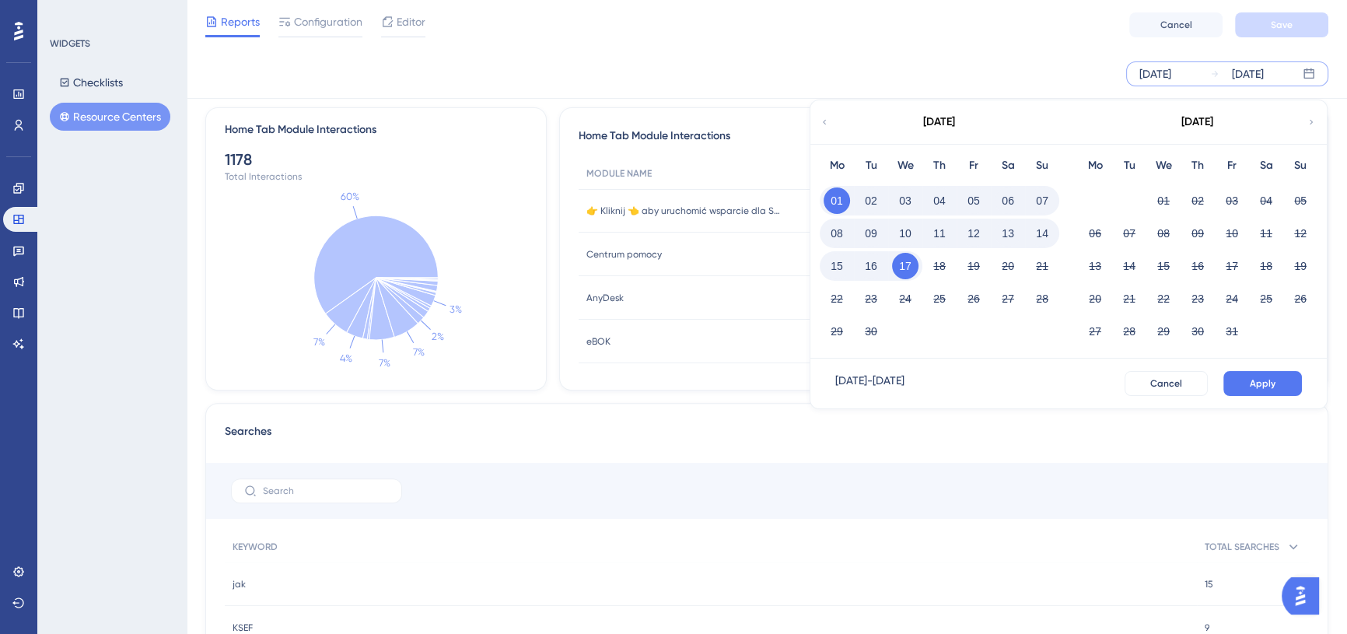
click at [1034, 199] on button "07" at bounding box center [1042, 200] width 26 height 26
click at [1023, 202] on div "06" at bounding box center [1008, 201] width 34 height 30
click at [1045, 200] on button "07" at bounding box center [1042, 200] width 26 height 26
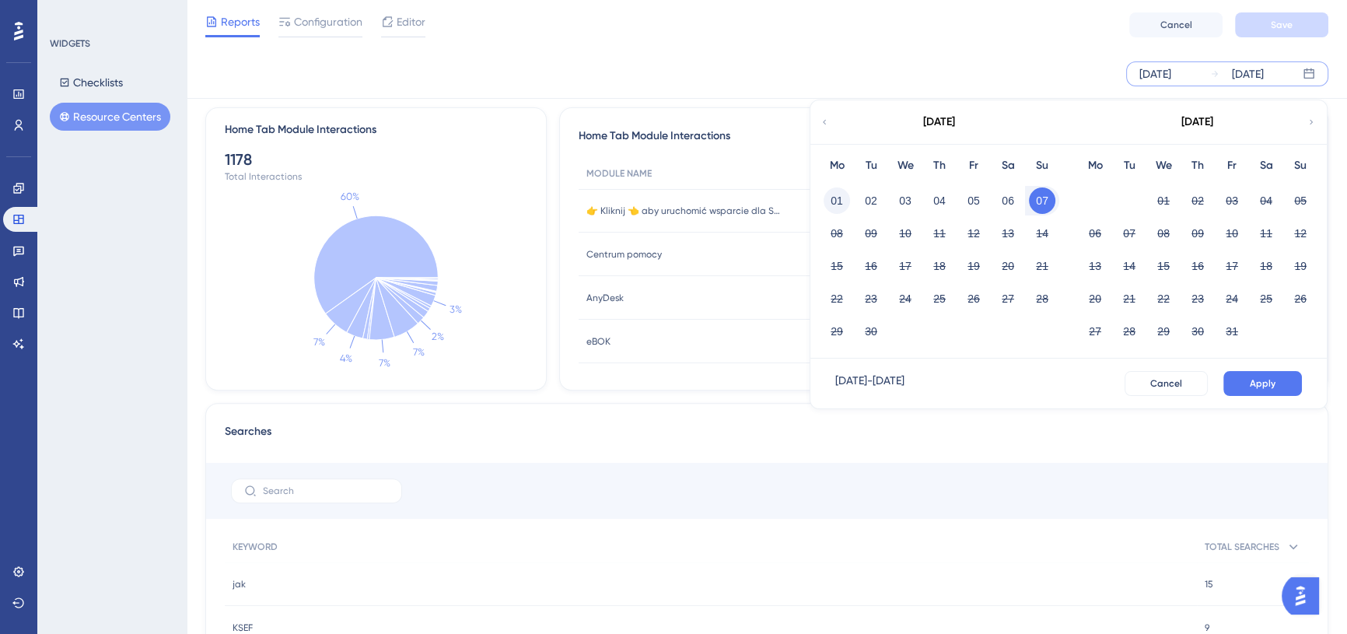
click at [839, 194] on button "01" at bounding box center [837, 200] width 26 height 26
click at [1268, 377] on span "Apply" at bounding box center [1263, 383] width 26 height 12
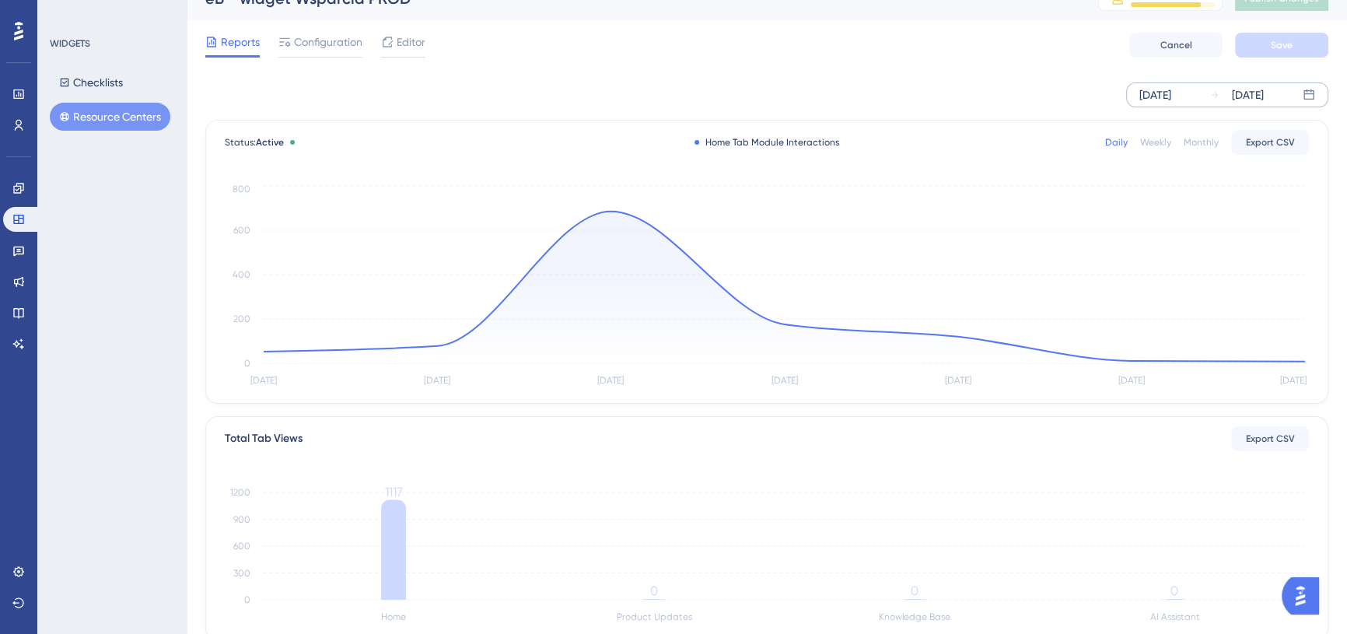
scroll to position [0, 0]
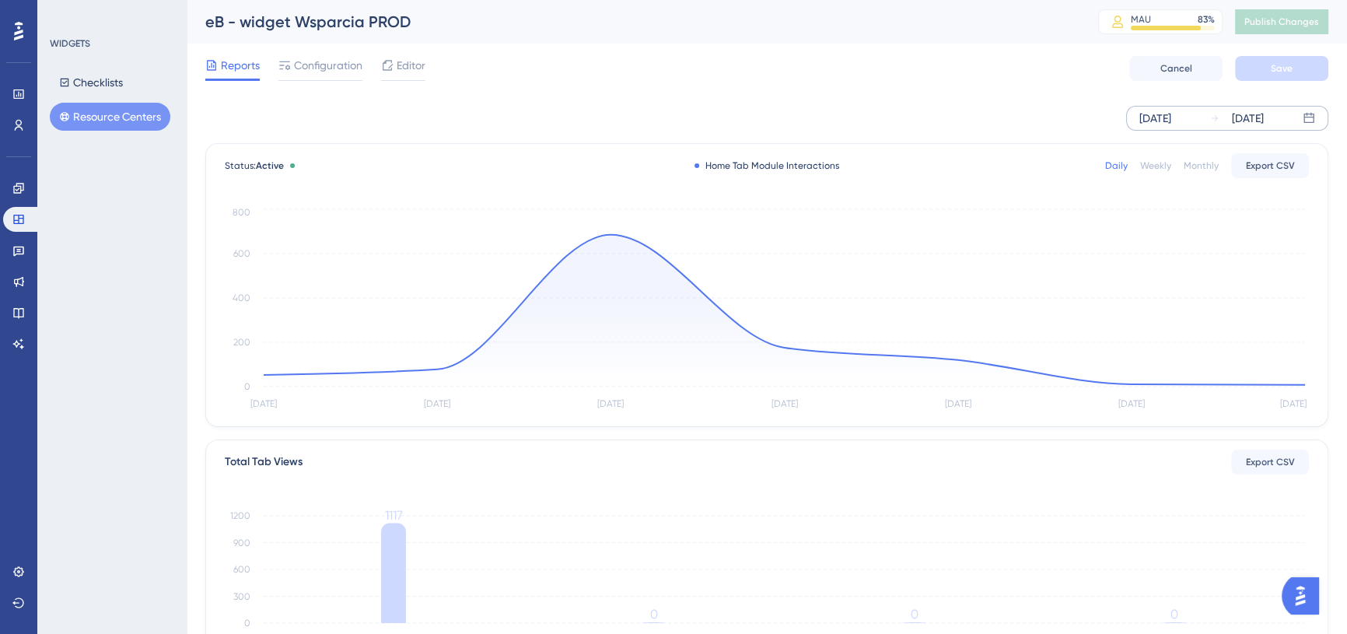
click at [1167, 109] on div "[DATE]" at bounding box center [1156, 118] width 32 height 19
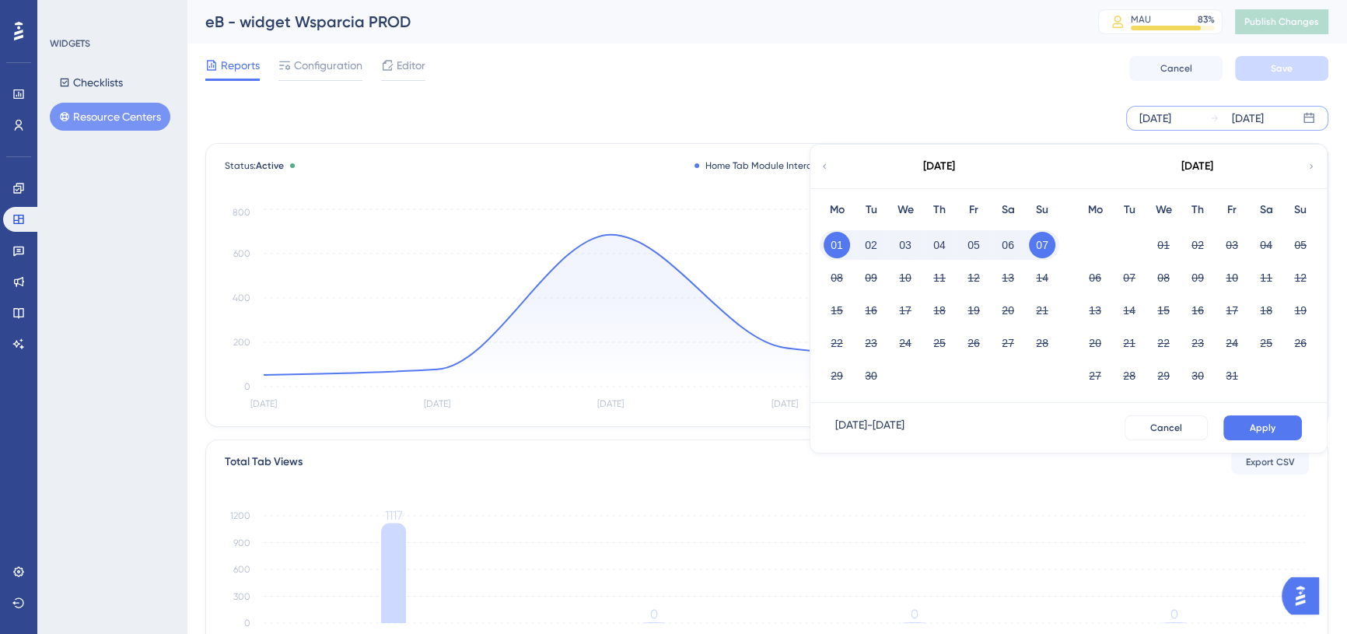
click at [838, 244] on button "01" at bounding box center [837, 245] width 26 height 26
click at [874, 307] on button "16" at bounding box center [871, 310] width 26 height 26
click at [1292, 436] on button "Apply" at bounding box center [1263, 427] width 79 height 25
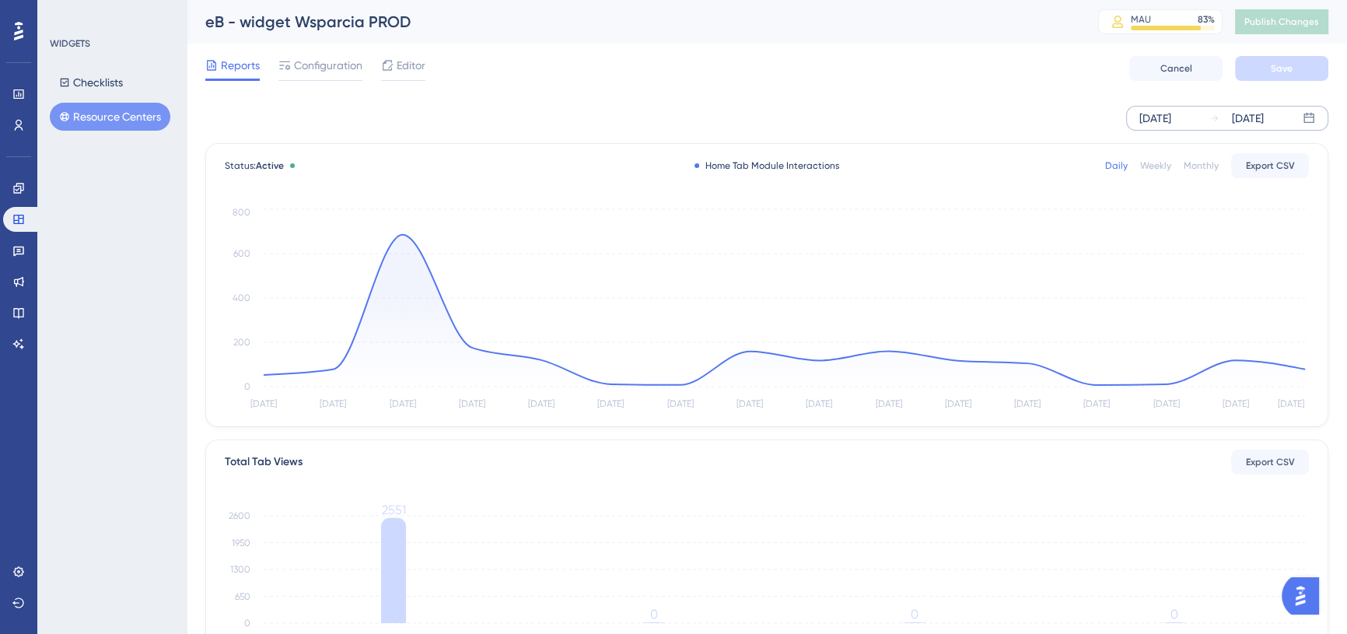
click at [650, 21] on div "eB - widget Wsparcia PROD" at bounding box center [632, 22] width 854 height 22
